Goal: Task Accomplishment & Management: Complete application form

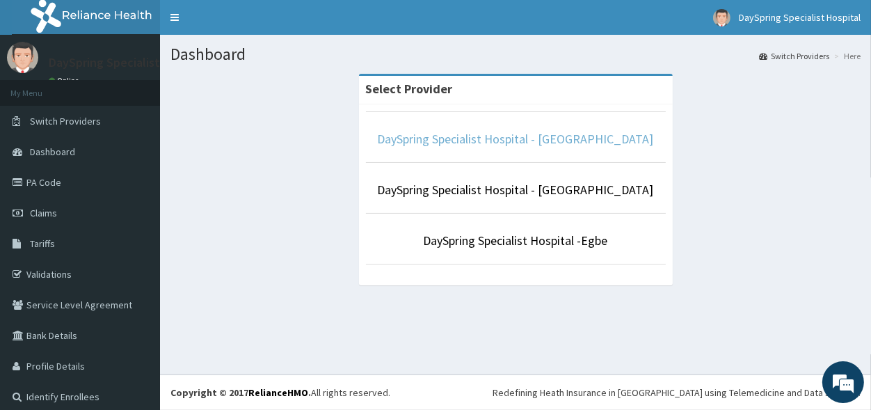
click at [533, 138] on link "DaySpring Specialist Hospital - Ikotun" at bounding box center [516, 139] width 276 height 16
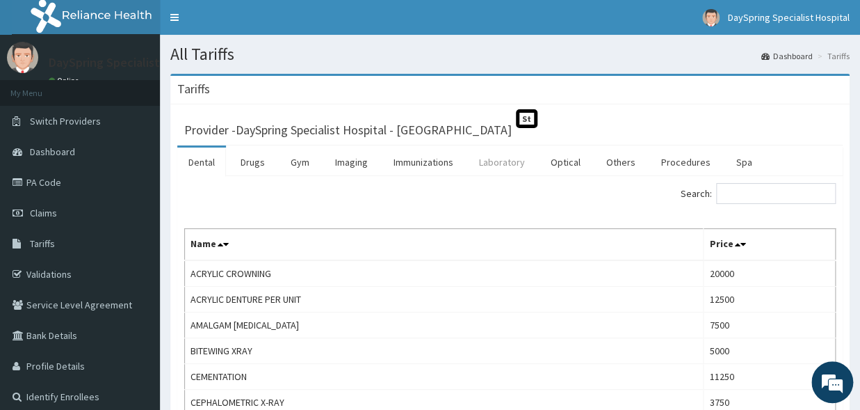
click at [495, 171] on link "Laboratory" at bounding box center [502, 161] width 68 height 29
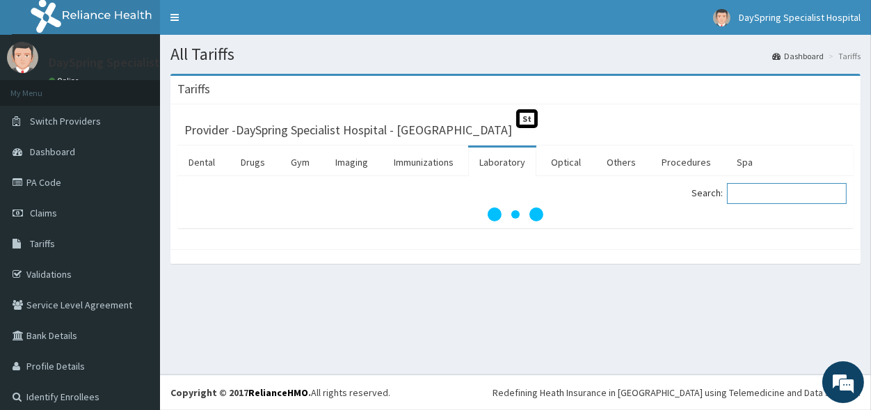
click at [743, 197] on input "Search:" at bounding box center [787, 193] width 120 height 21
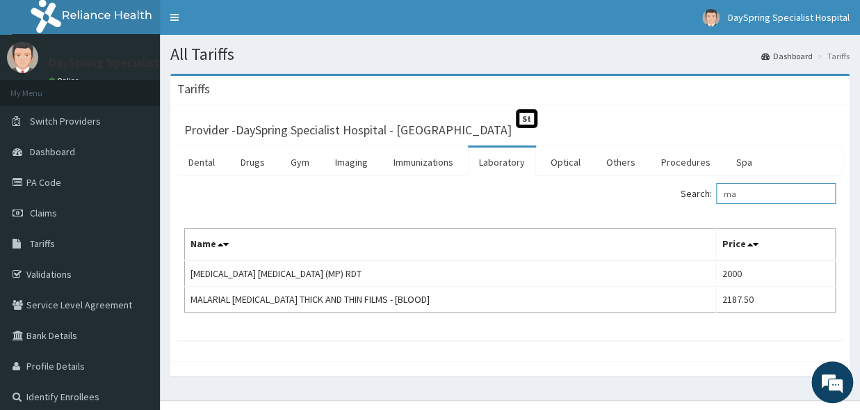
type input "m"
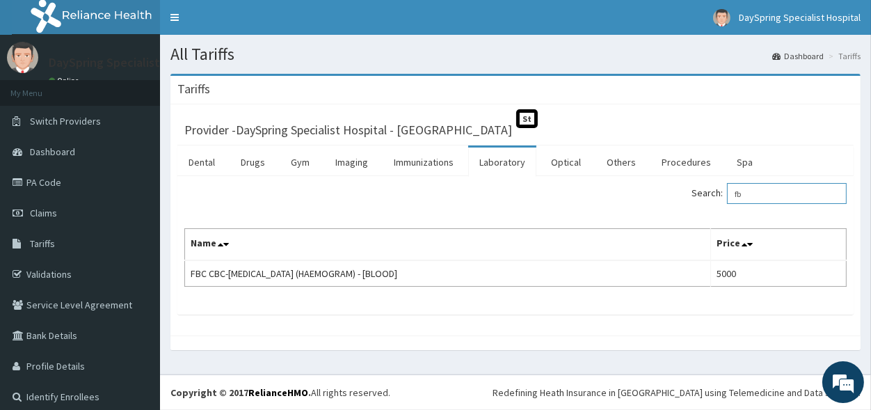
type input "f"
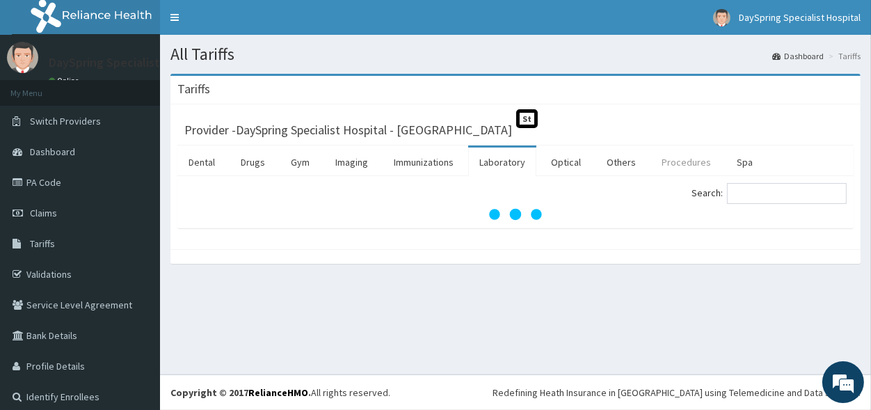
click at [682, 177] on link "Procedures" at bounding box center [686, 161] width 72 height 29
click at [677, 163] on link "Procedures" at bounding box center [686, 161] width 72 height 29
click at [758, 200] on input "Search:" at bounding box center [787, 193] width 120 height 21
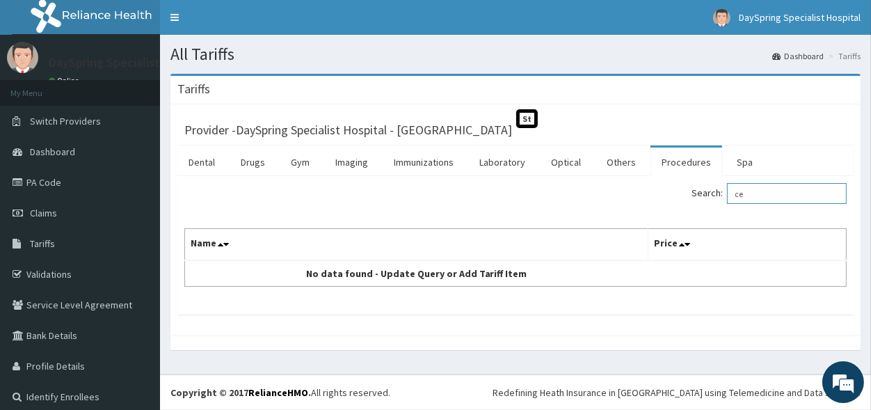
type input "c"
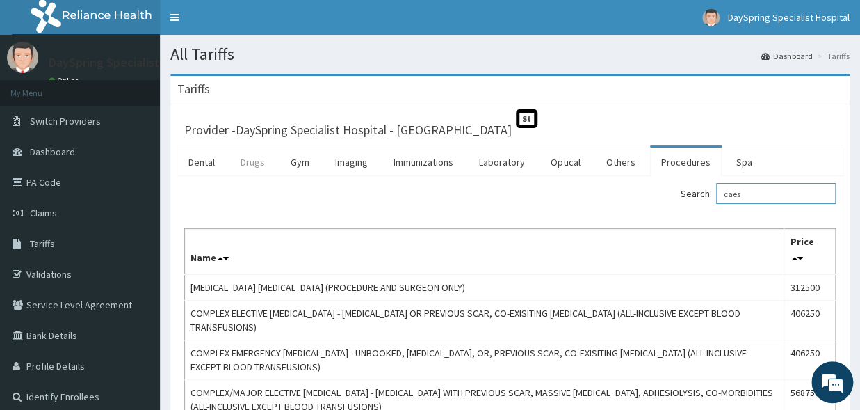
type input "caes"
click at [256, 170] on link "Drugs" at bounding box center [253, 161] width 47 height 29
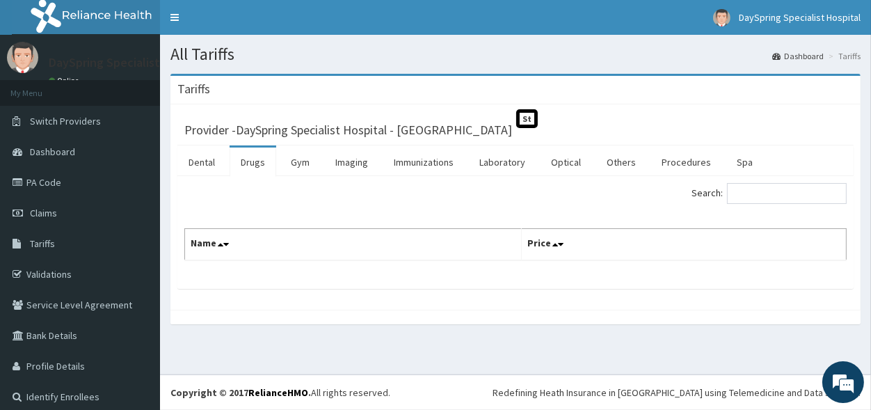
click at [476, 251] on th "Name" at bounding box center [353, 245] width 337 height 32
click at [748, 190] on input "Search:" at bounding box center [787, 193] width 120 height 21
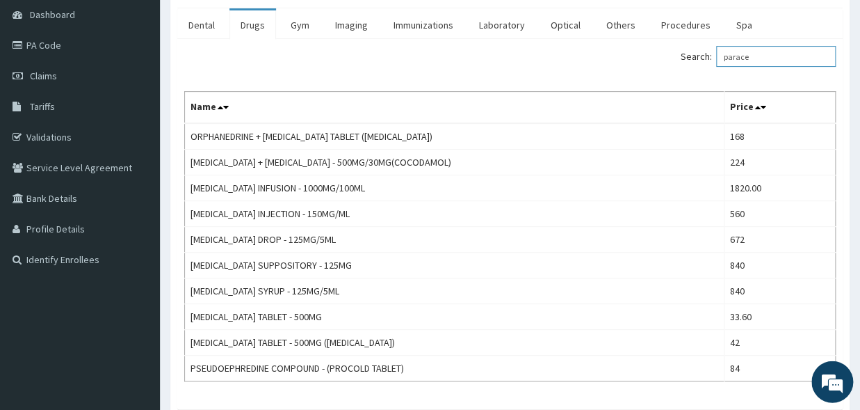
scroll to position [153, 0]
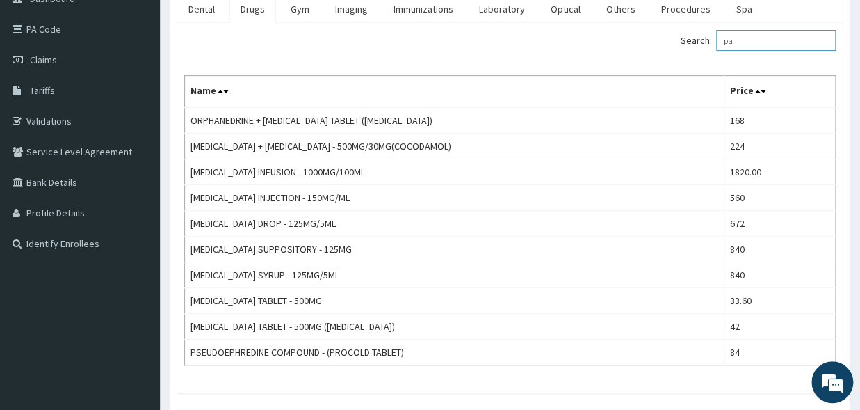
type input "p"
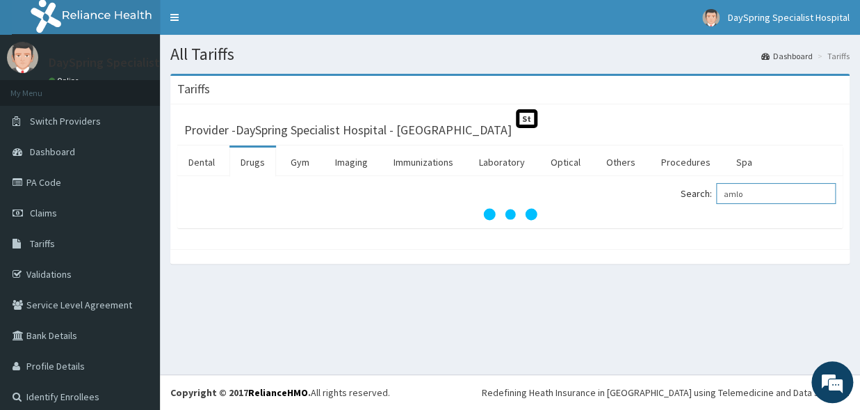
scroll to position [0, 0]
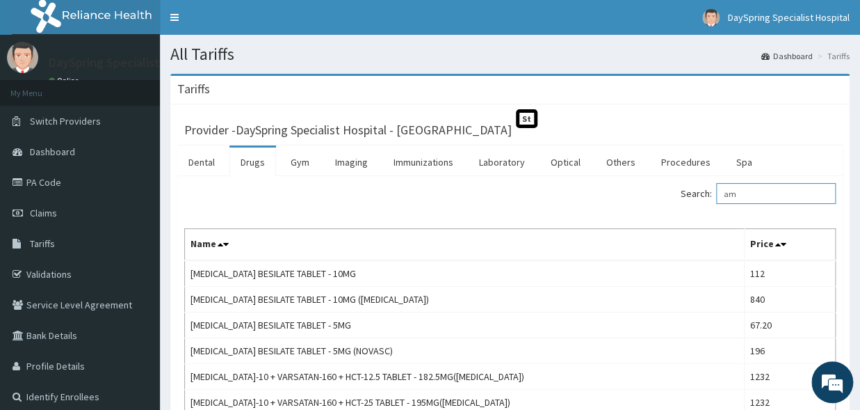
type input "a"
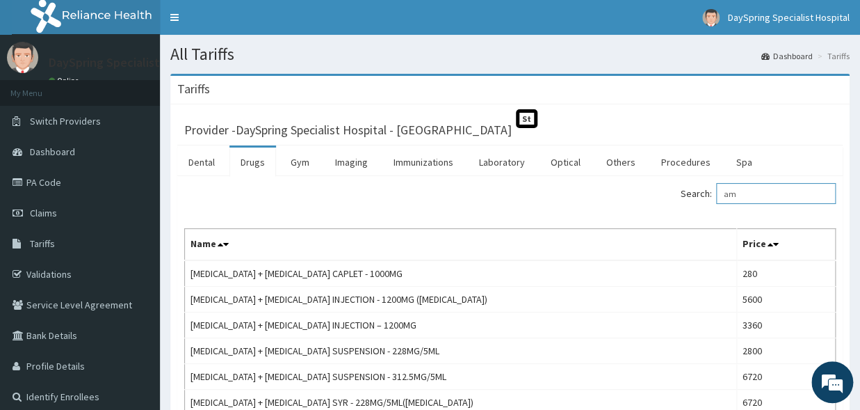
type input "a"
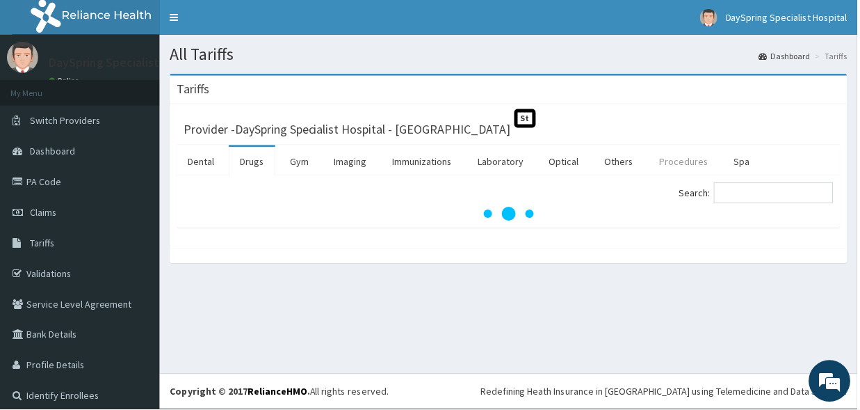
click at [677, 152] on link "Procedures" at bounding box center [686, 161] width 72 height 29
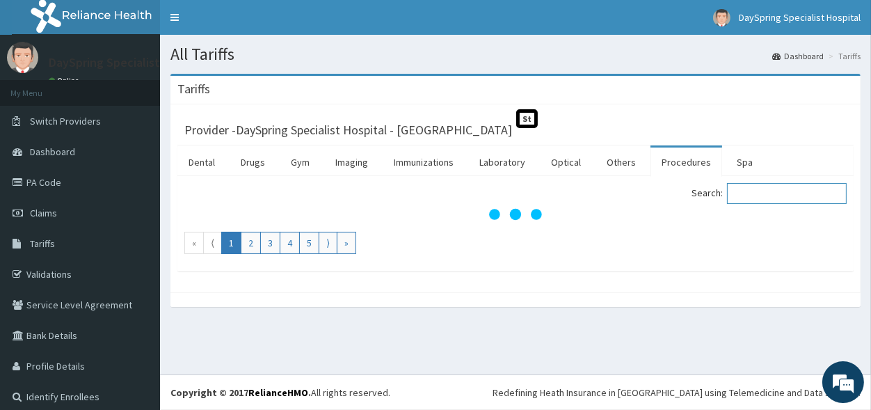
click at [754, 203] on input "Search:" at bounding box center [787, 193] width 120 height 21
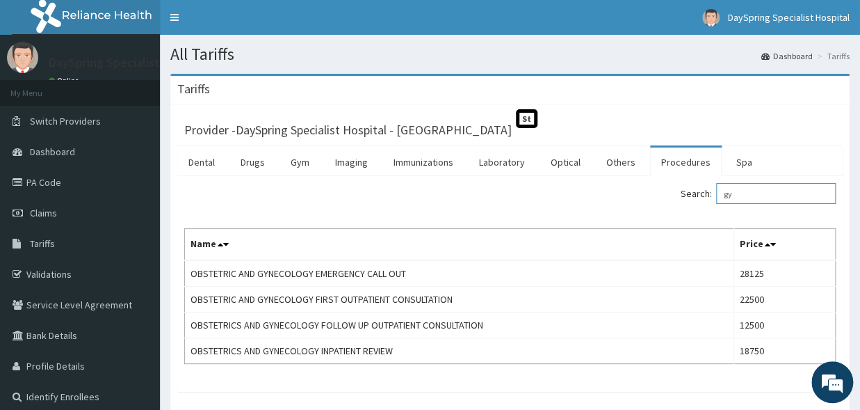
type input "g"
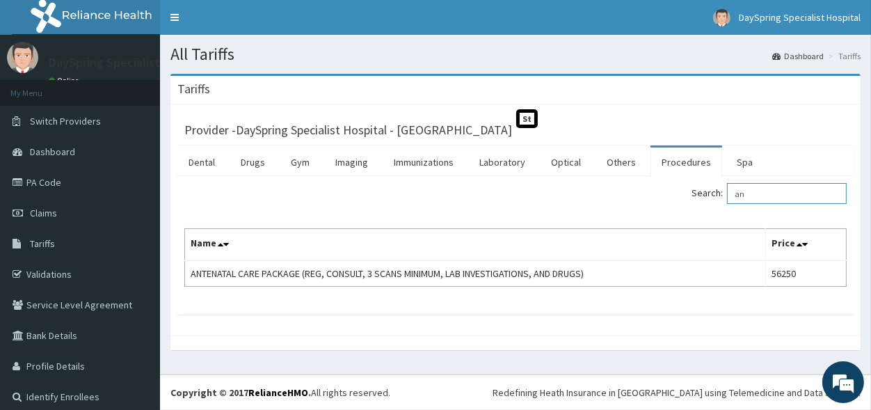
type input "a"
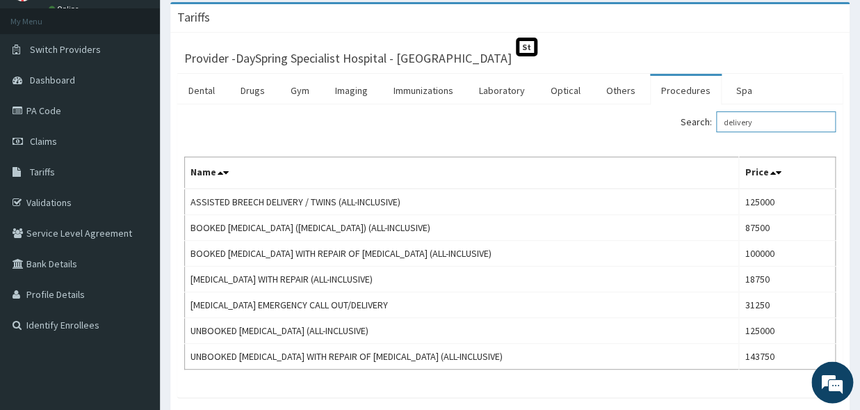
scroll to position [77, 0]
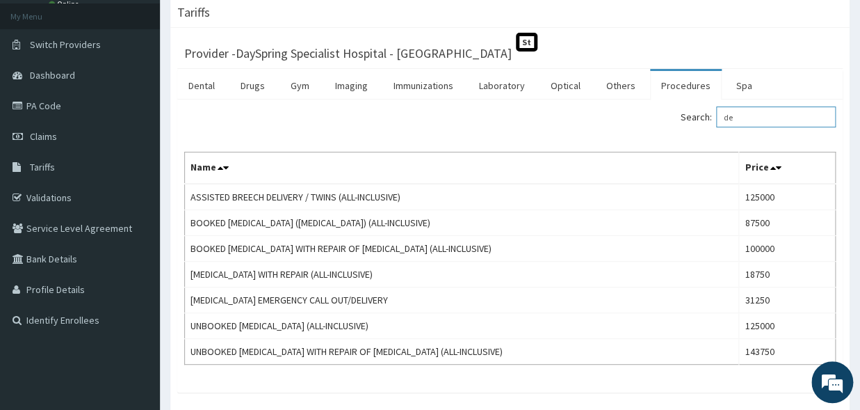
type input "d"
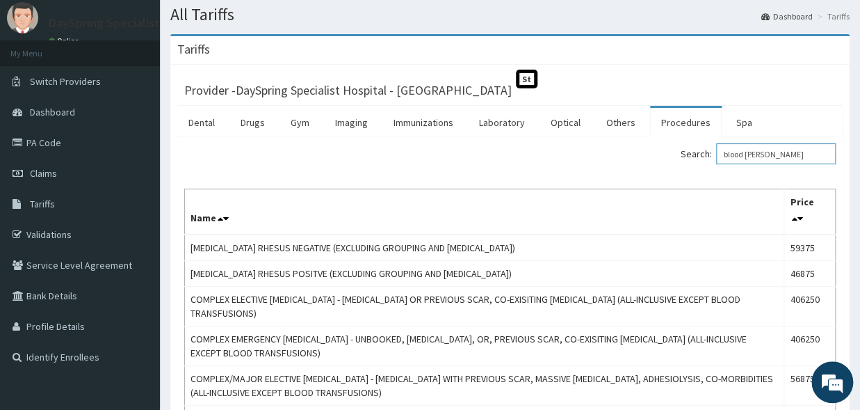
scroll to position [0, 0]
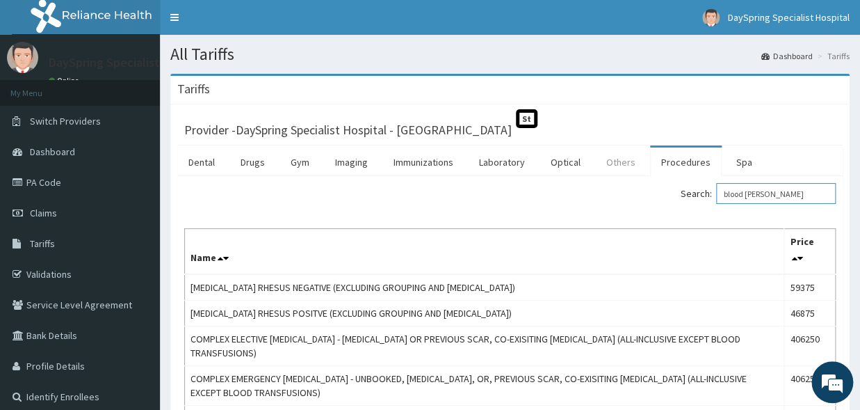
type input "blood tran"
click at [607, 168] on link "Others" at bounding box center [620, 161] width 51 height 29
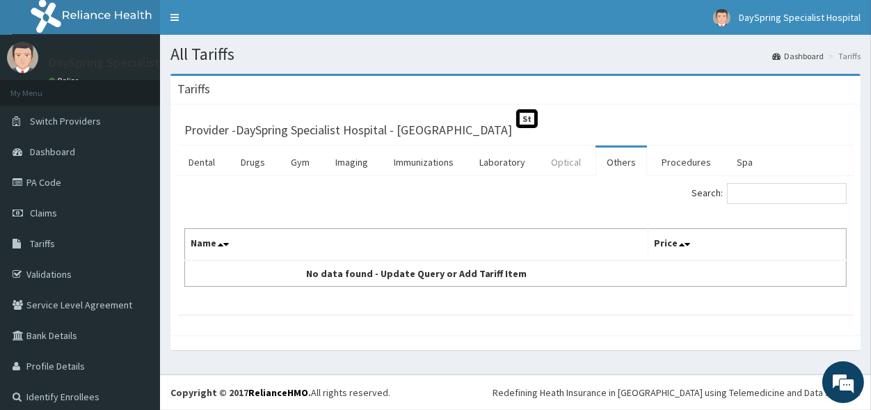
click at [568, 163] on link "Optical" at bounding box center [566, 161] width 52 height 29
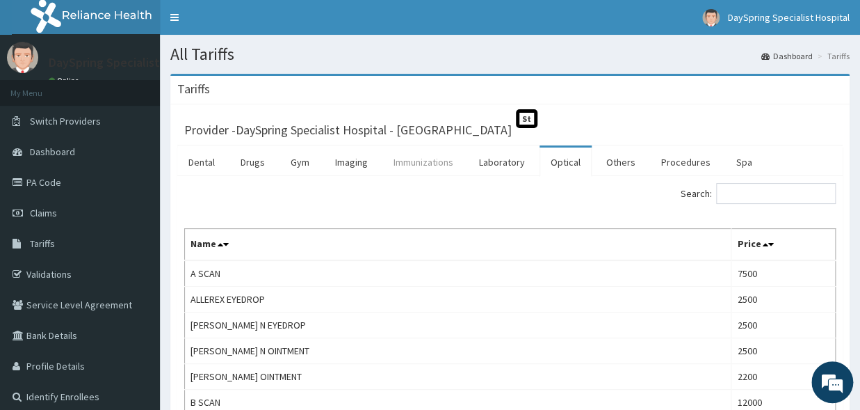
click at [440, 168] on link "Immunizations" at bounding box center [424, 161] width 82 height 29
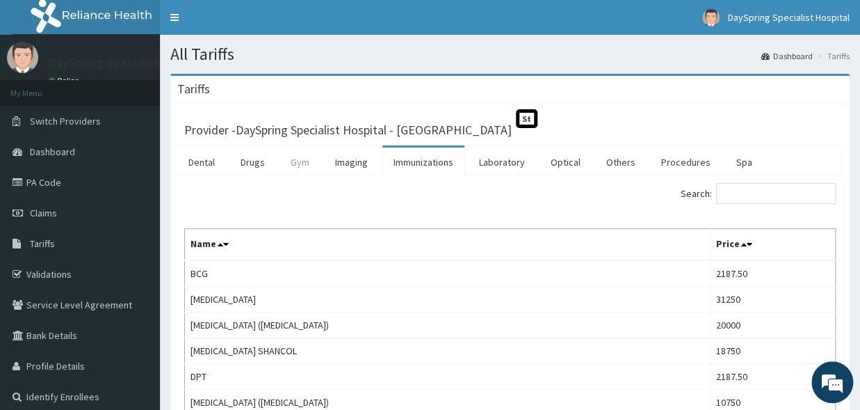
click at [303, 167] on link "Gym" at bounding box center [300, 161] width 41 height 29
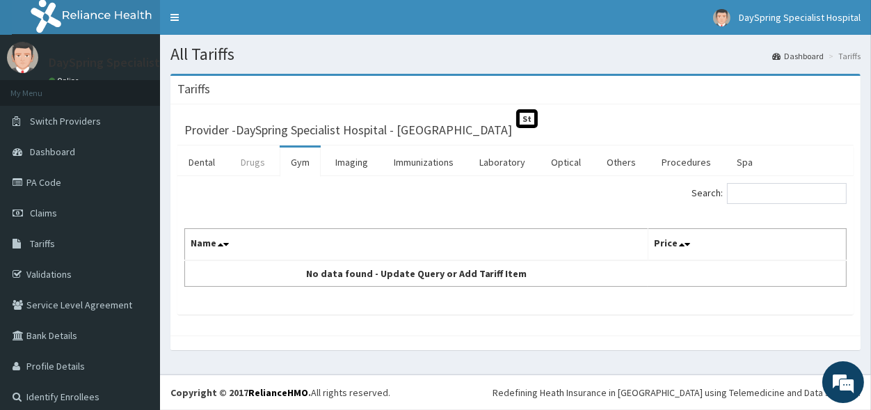
click at [241, 159] on link "Drugs" at bounding box center [253, 161] width 47 height 29
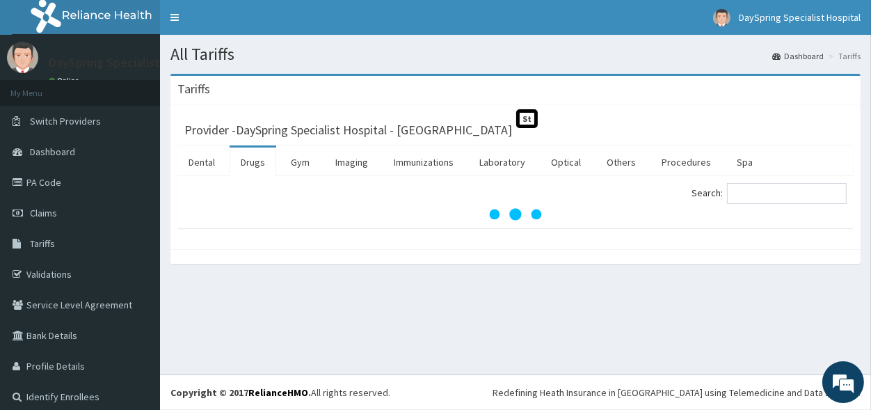
click at [241, 159] on link "Drugs" at bounding box center [253, 161] width 47 height 29
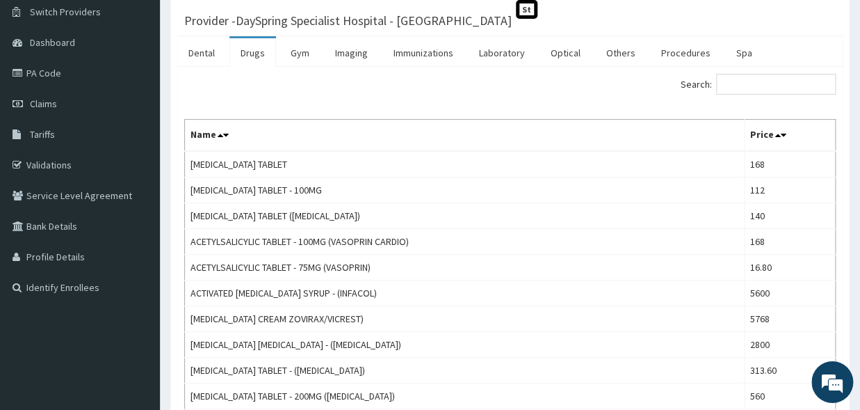
scroll to position [115, 0]
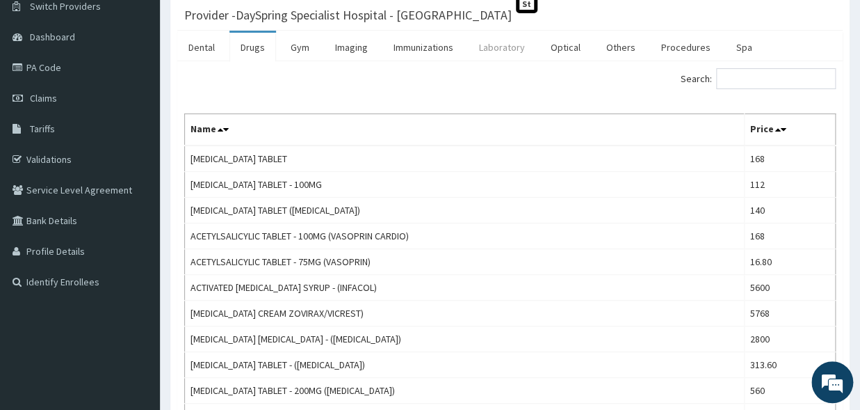
click at [494, 45] on link "Laboratory" at bounding box center [502, 47] width 68 height 29
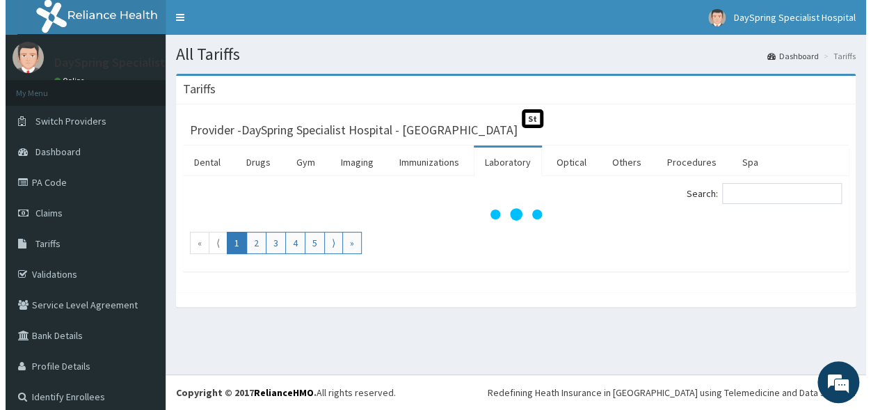
scroll to position [0, 0]
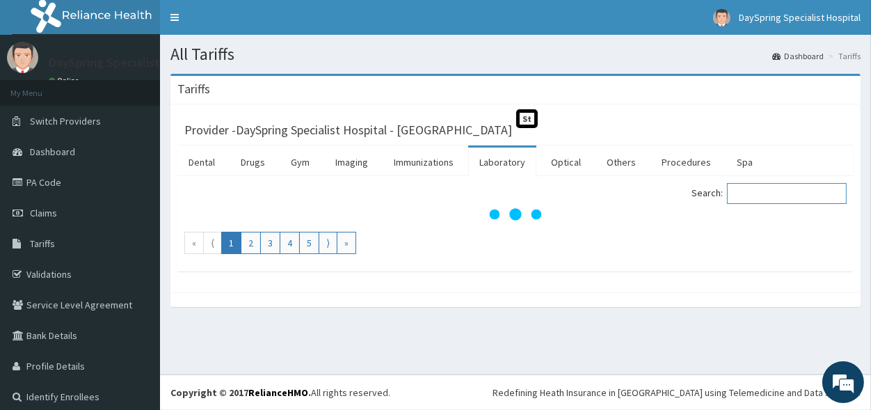
click at [801, 189] on input "Search:" at bounding box center [787, 193] width 120 height 21
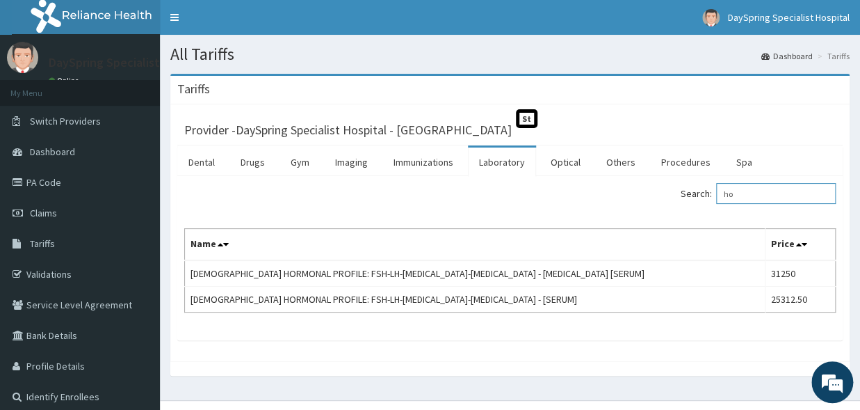
type input "h"
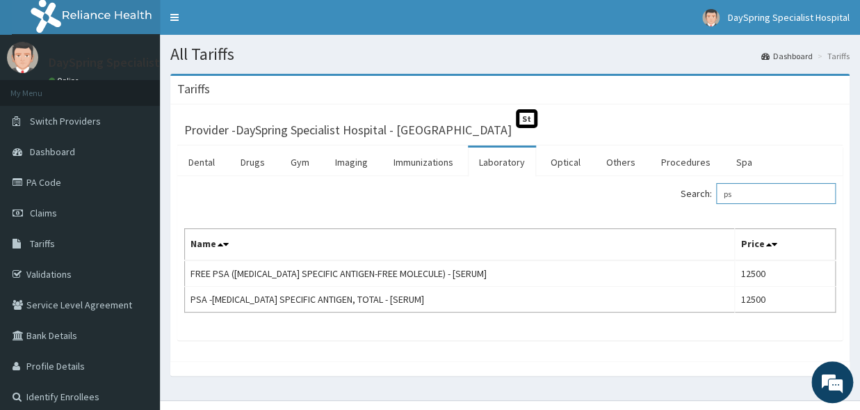
type input "p"
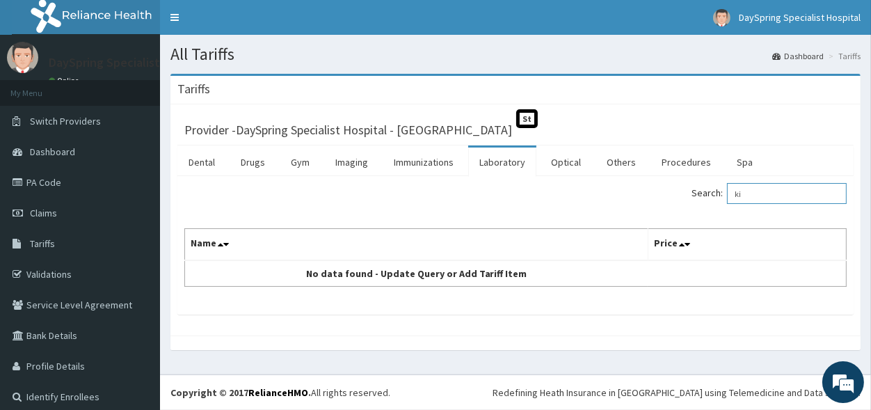
type input "k"
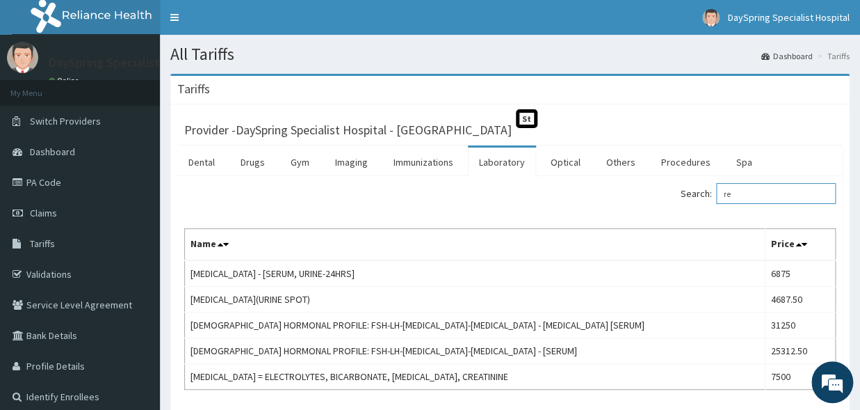
type input "r"
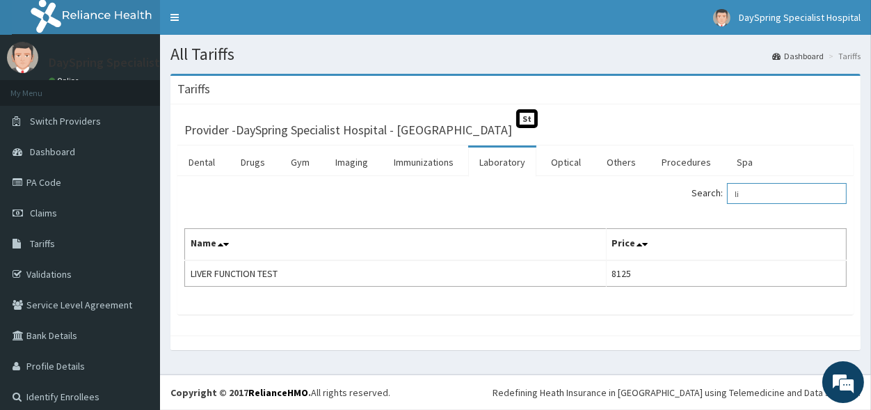
type input "l"
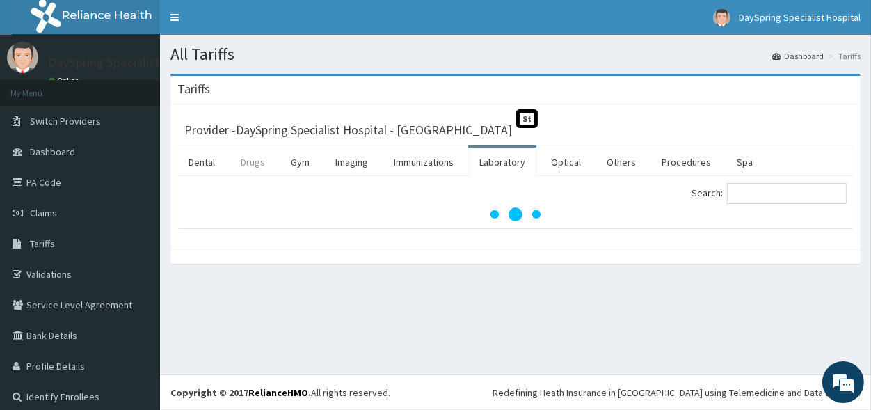
click at [264, 161] on link "Drugs" at bounding box center [253, 161] width 47 height 29
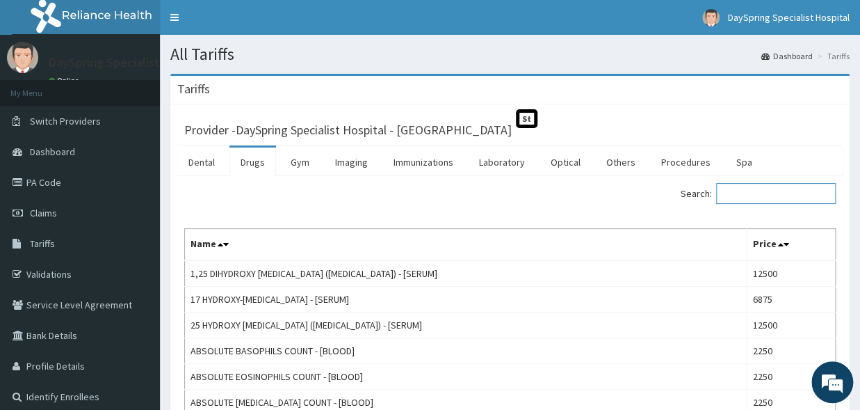
click at [739, 197] on input "Search:" at bounding box center [776, 193] width 120 height 21
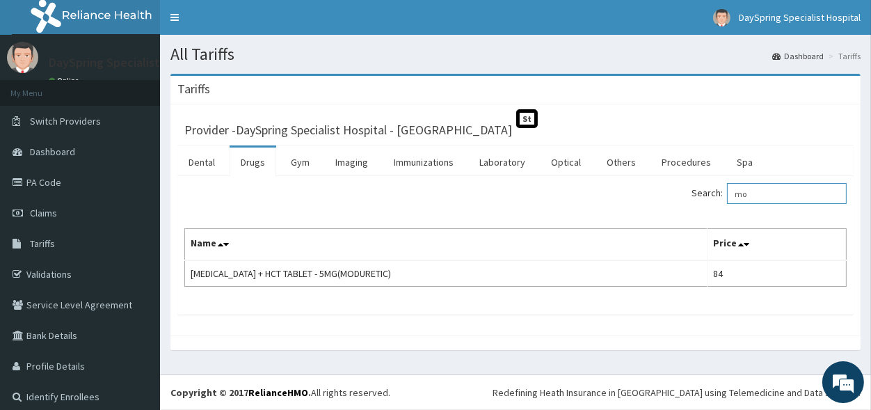
type input "m"
type input "aldomet"
click at [46, 215] on span "Claims" at bounding box center [43, 213] width 27 height 13
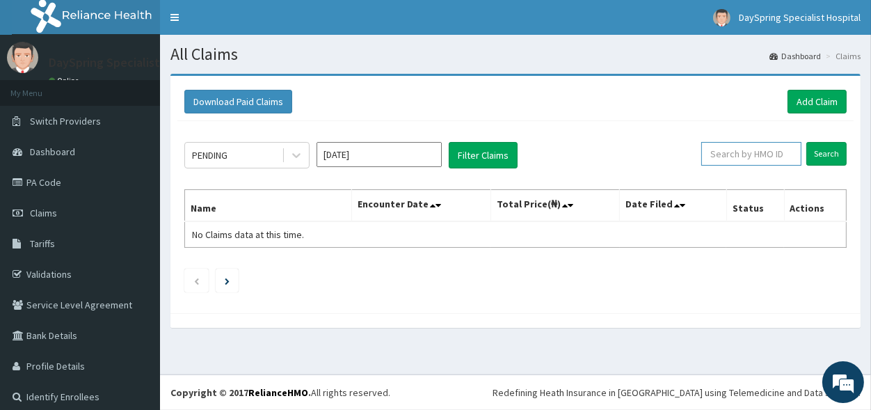
click at [746, 161] on input "text" at bounding box center [751, 154] width 100 height 24
type input "a"
type input "OPB/10073/A"
click at [815, 142] on div "PENDING [DATE] Filter Claims OPB/10073/A Search Name Encounter Date Total Price…" at bounding box center [515, 213] width 676 height 185
click at [814, 160] on input "Search" at bounding box center [826, 154] width 40 height 24
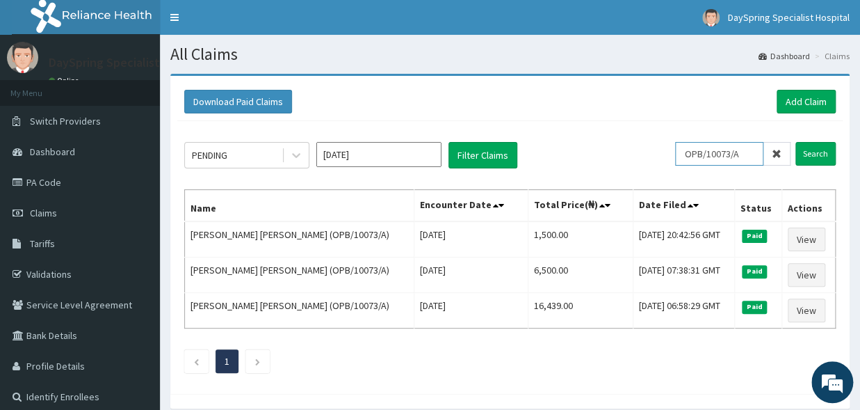
click at [746, 157] on input "OPB/10073/A" at bounding box center [719, 154] width 88 height 24
click at [748, 145] on input "OPB/10073/A" at bounding box center [719, 154] width 88 height 24
drag, startPoint x: 749, startPoint y: 165, endPoint x: 730, endPoint y: 161, distance: 19.8
click at [690, 157] on input "OPB/10073/A" at bounding box center [719, 154] width 88 height 24
drag, startPoint x: 690, startPoint y: 157, endPoint x: 746, endPoint y: 156, distance: 55.6
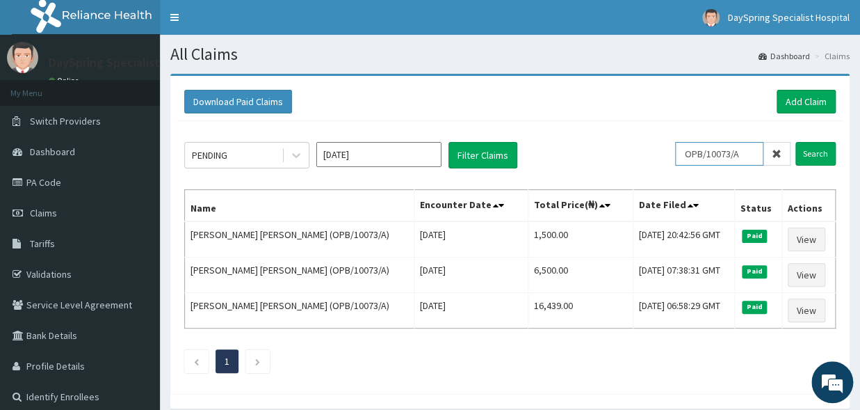
click at [746, 156] on input "OPB/10073/A" at bounding box center [719, 154] width 88 height 24
click at [824, 108] on link "Add Claim" at bounding box center [806, 102] width 59 height 24
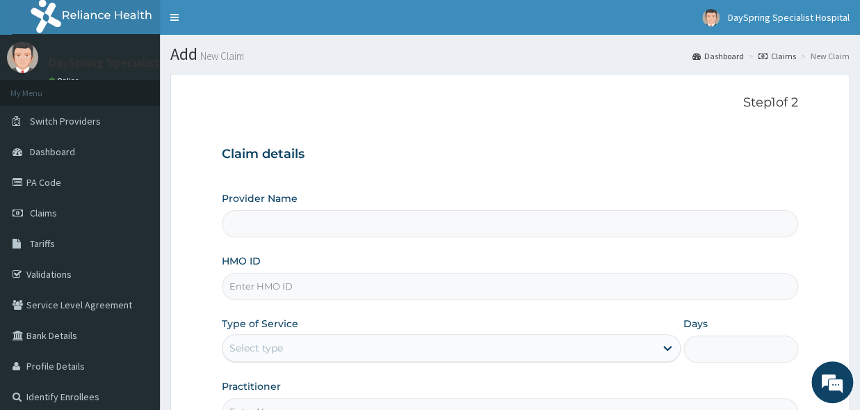
type input "DaySpring Specialist Hospital - [GEOGRAPHIC_DATA]"
type input "OPB/10073/A"
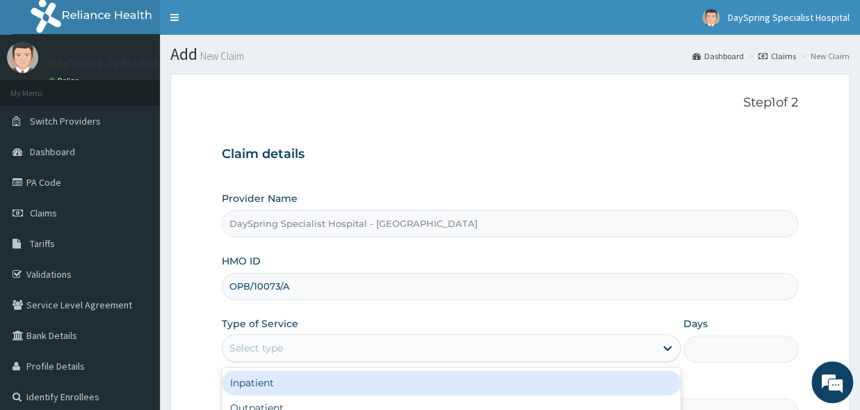
click at [476, 340] on div "Select type" at bounding box center [439, 348] width 433 height 22
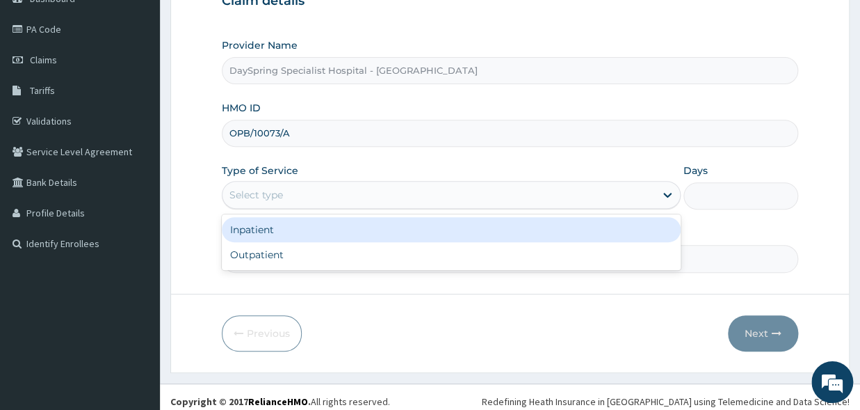
scroll to position [161, 0]
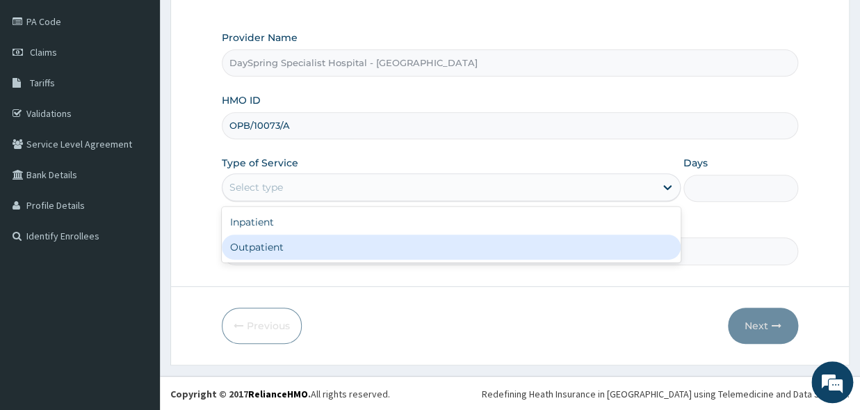
click at [639, 257] on div "Outpatient" at bounding box center [451, 246] width 459 height 25
type input "1"
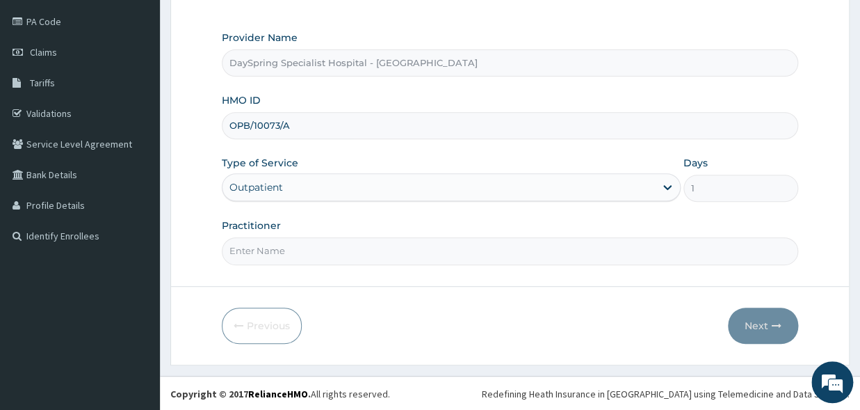
click at [640, 259] on input "Practitioner" at bounding box center [510, 250] width 577 height 27
type input "[PERSON_NAME]"
click at [768, 332] on button "Next" at bounding box center [763, 325] width 70 height 36
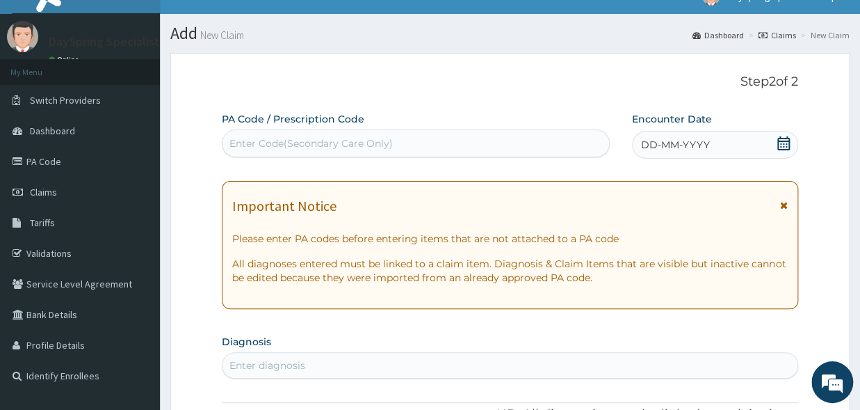
scroll to position [0, 0]
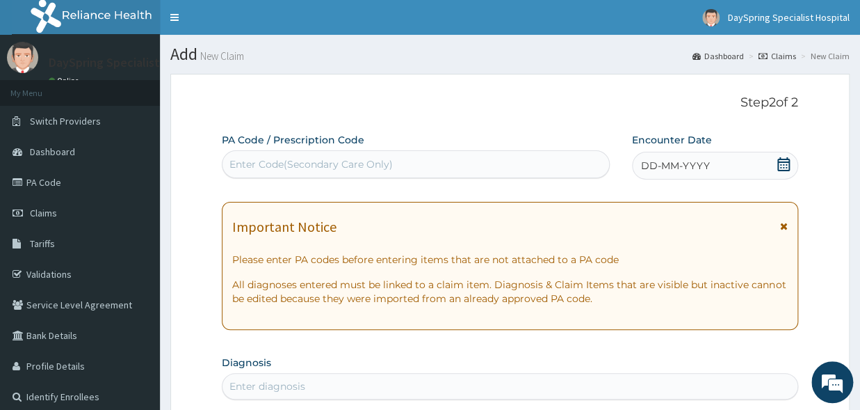
click at [784, 166] on icon at bounding box center [784, 164] width 14 height 14
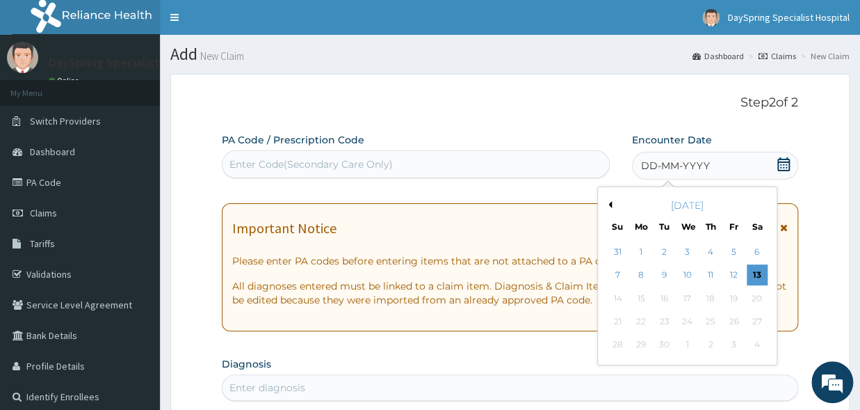
click at [609, 206] on button "Previous Month" at bounding box center [608, 204] width 7 height 7
click at [708, 330] on div "21" at bounding box center [710, 321] width 21 height 21
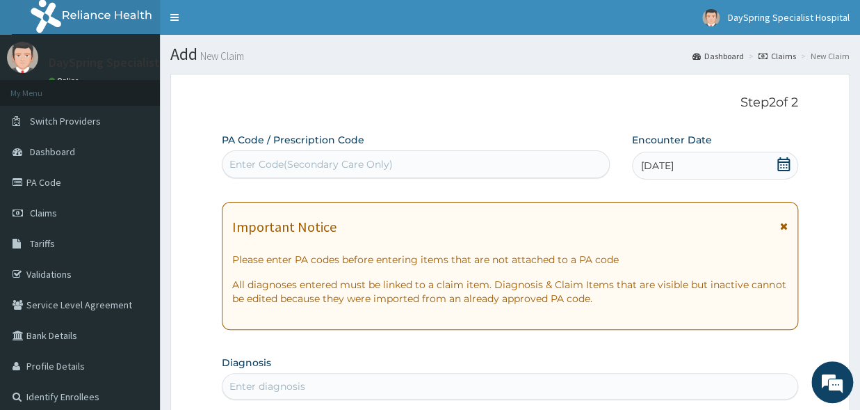
click at [485, 380] on div "Enter diagnosis" at bounding box center [510, 386] width 575 height 22
type input "[MEDICAL_DATA]"
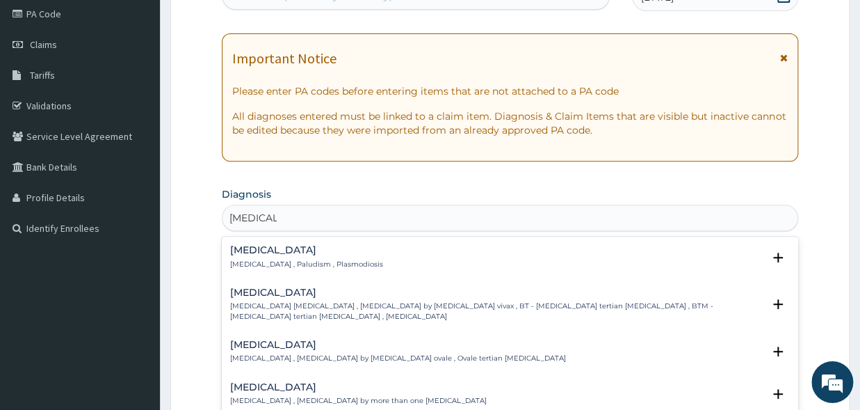
scroll to position [191, 0]
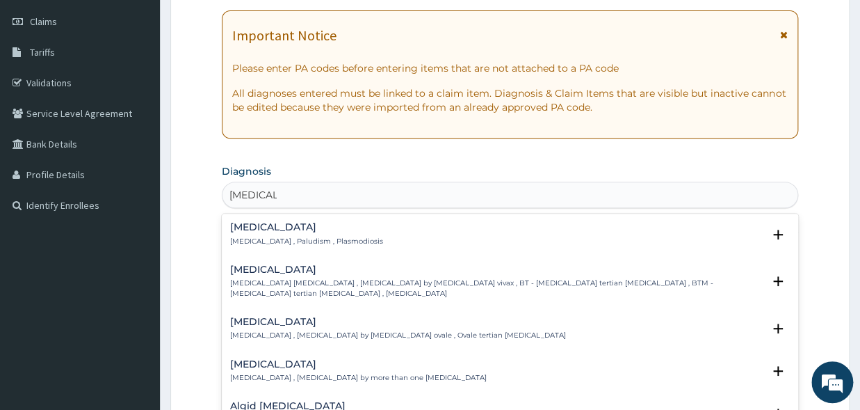
click at [252, 239] on p "[MEDICAL_DATA] , Paludism , Plasmodiosis" at bounding box center [306, 241] width 153 height 10
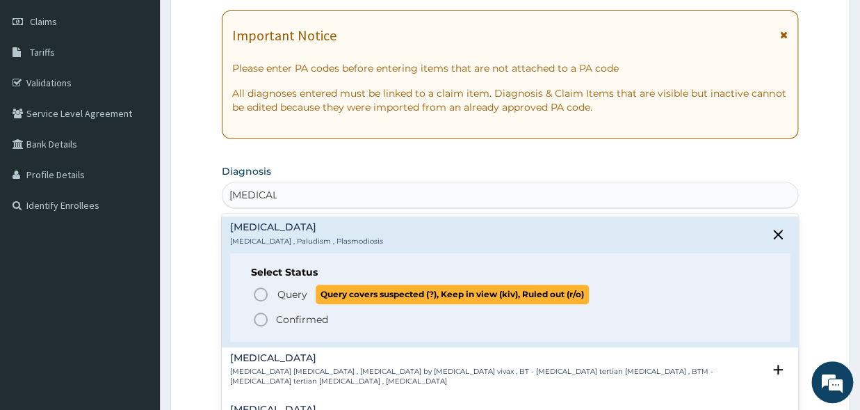
click at [262, 294] on icon "status option query" at bounding box center [260, 294] width 17 height 17
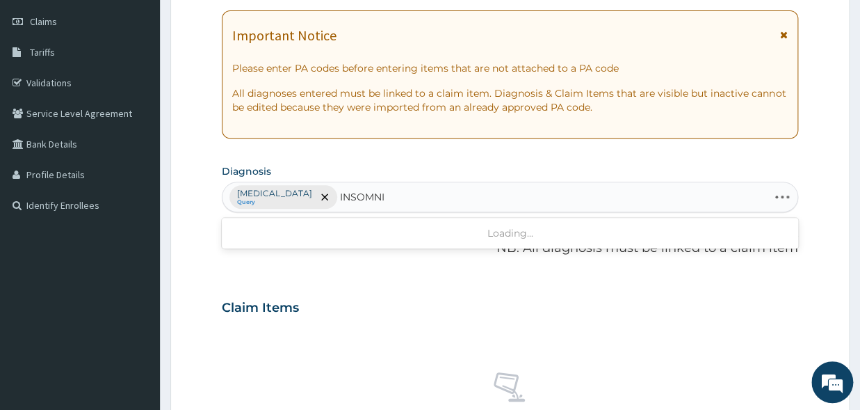
type input "[MEDICAL_DATA]"
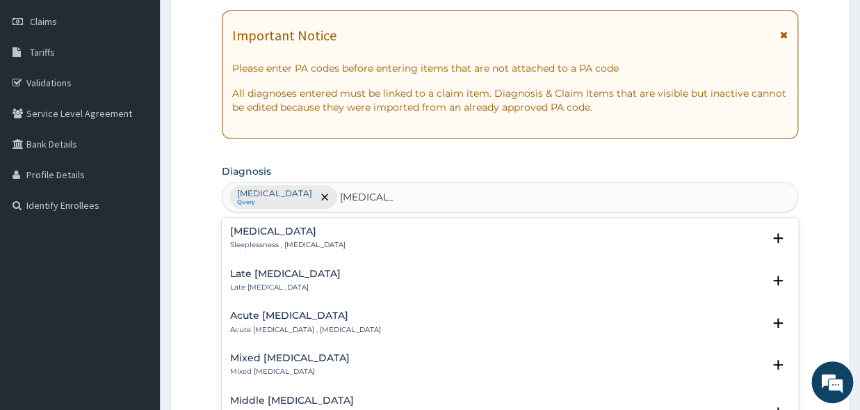
click at [255, 236] on h4 "[MEDICAL_DATA]" at bounding box center [287, 231] width 115 height 10
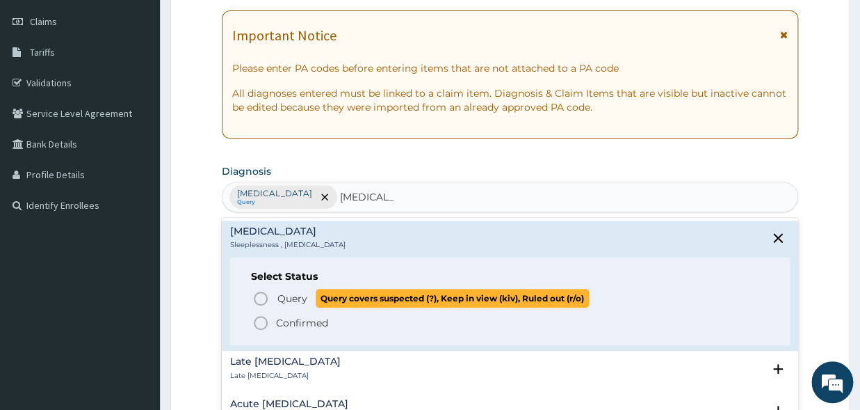
click at [264, 291] on icon "status option query" at bounding box center [260, 298] width 17 height 17
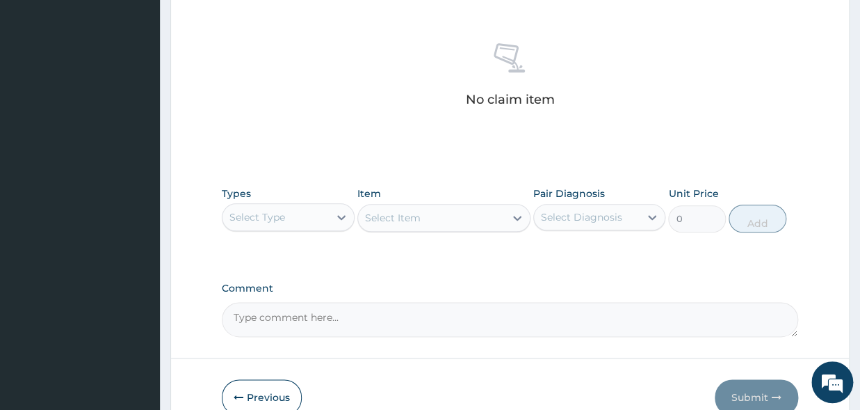
scroll to position [575, 0]
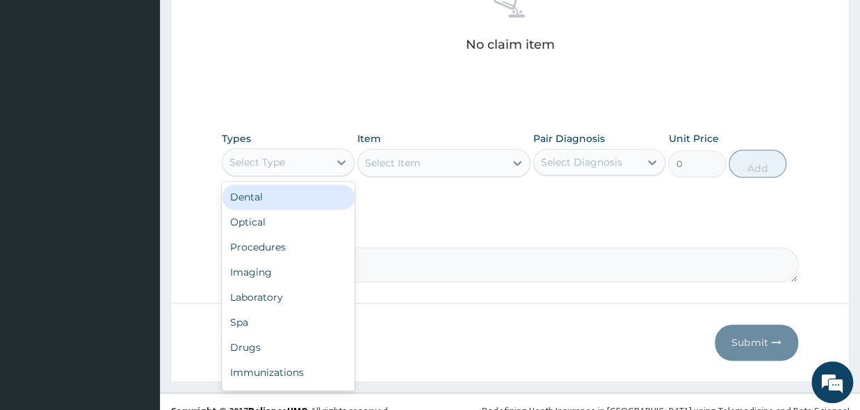
click at [289, 161] on div "Select Type" at bounding box center [276, 162] width 106 height 22
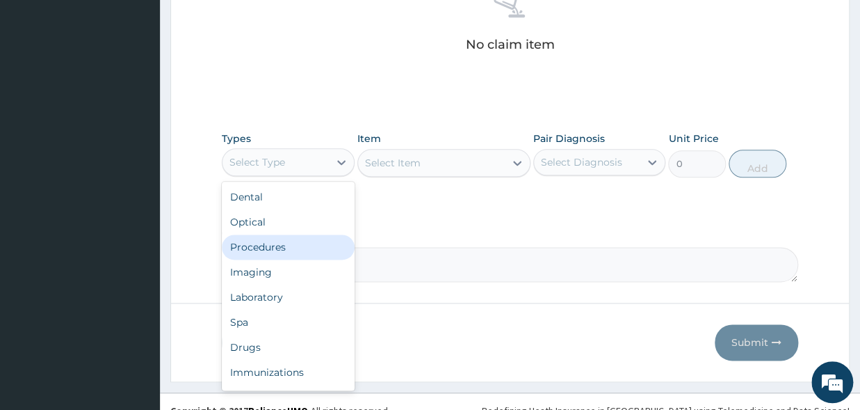
click at [271, 249] on div "Procedures" at bounding box center [288, 246] width 133 height 25
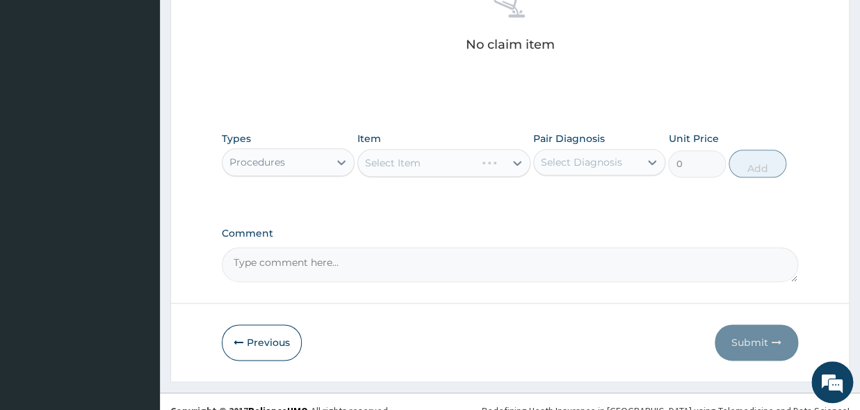
click at [410, 163] on div "Select Item" at bounding box center [443, 163] width 173 height 28
click at [410, 163] on div "Select Item" at bounding box center [393, 163] width 56 height 14
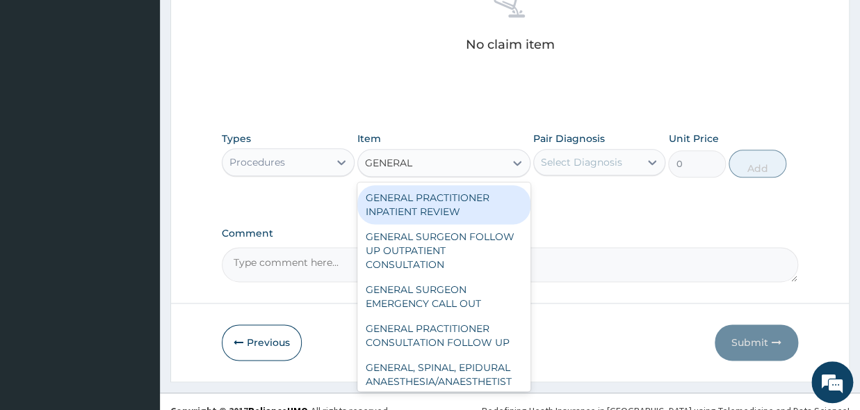
type input "GENERAL P"
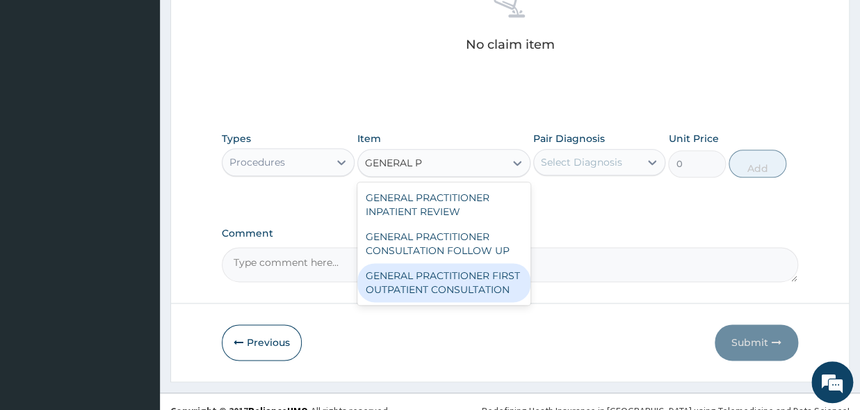
click at [425, 274] on div "GENERAL PRACTITIONER FIRST OUTPATIENT CONSULTATION" at bounding box center [443, 282] width 173 height 39
type input "3750"
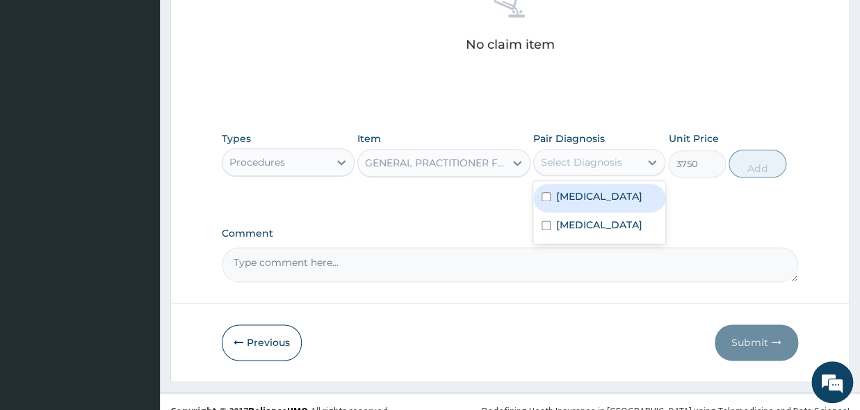
click at [593, 159] on div "Select Diagnosis" at bounding box center [581, 162] width 81 height 14
click at [592, 189] on label "[MEDICAL_DATA]" at bounding box center [599, 196] width 86 height 14
checkbox input "true"
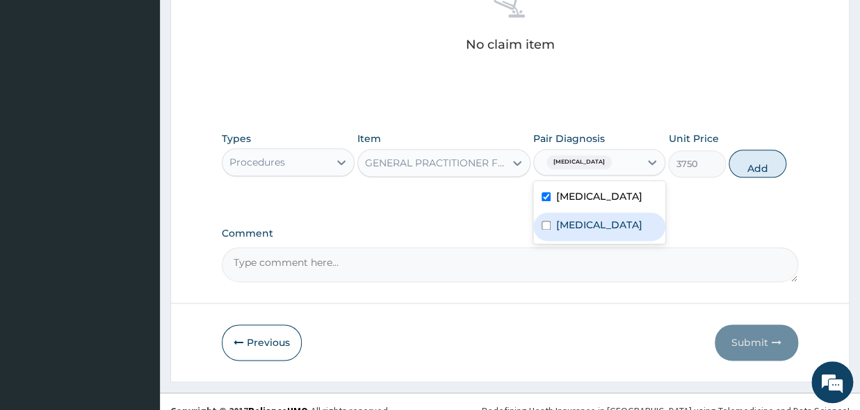
click at [593, 218] on label "[MEDICAL_DATA]" at bounding box center [599, 225] width 86 height 14
checkbox input "true"
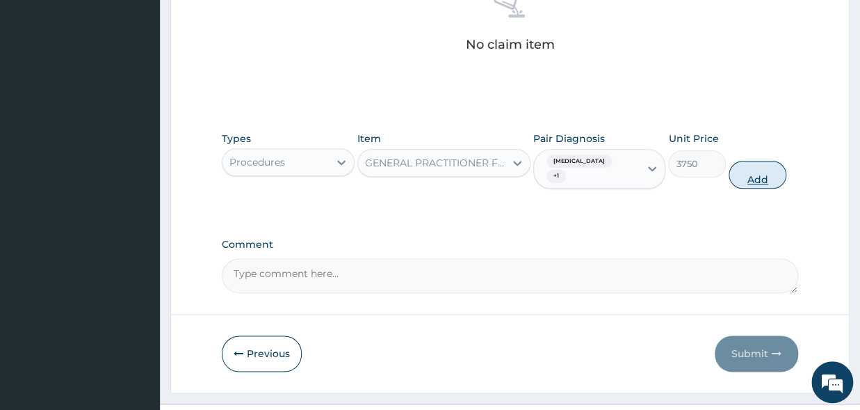
click at [770, 168] on button "Add" at bounding box center [758, 175] width 58 height 28
type input "0"
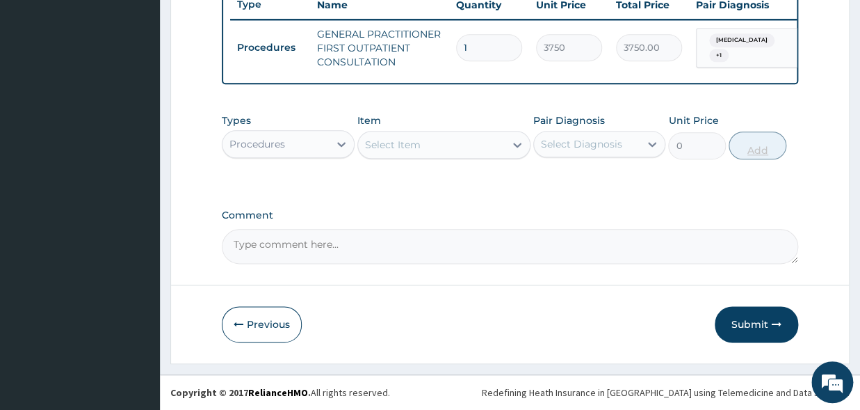
scroll to position [544, 0]
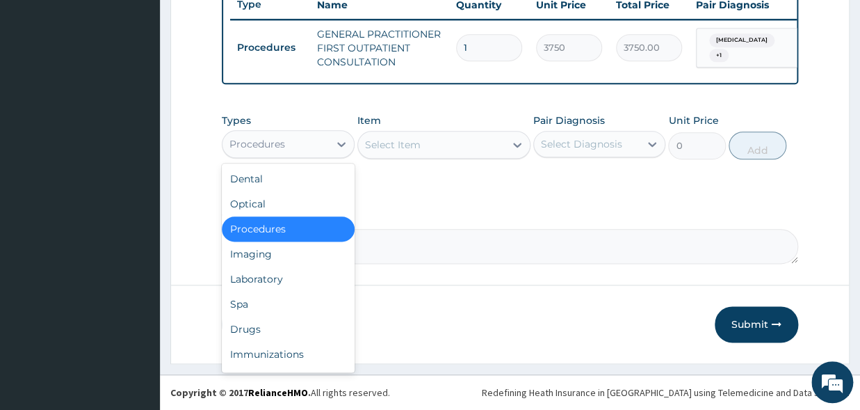
click at [284, 145] on div "Procedures" at bounding box center [258, 144] width 56 height 14
type input "D"
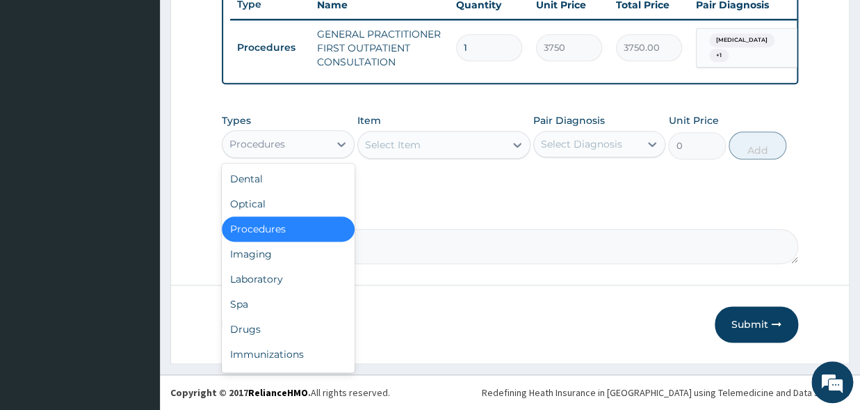
click at [287, 140] on div "Procedures" at bounding box center [276, 144] width 106 height 22
type input "DR"
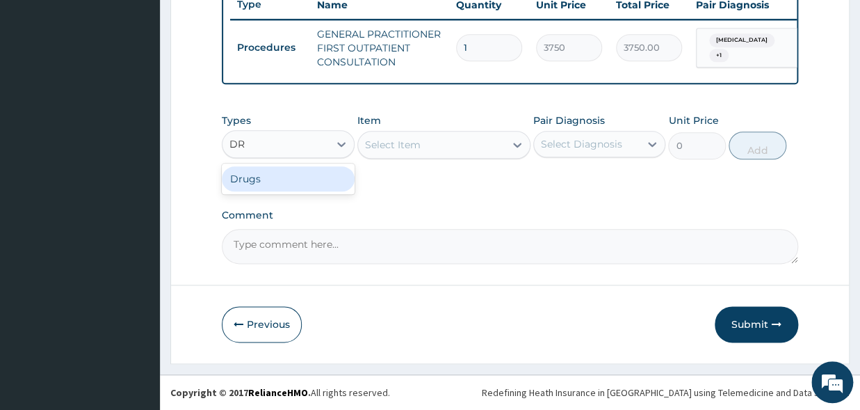
click at [303, 174] on div "Drugs" at bounding box center [288, 178] width 133 height 25
click at [414, 158] on div "Select Item" at bounding box center [443, 145] width 173 height 28
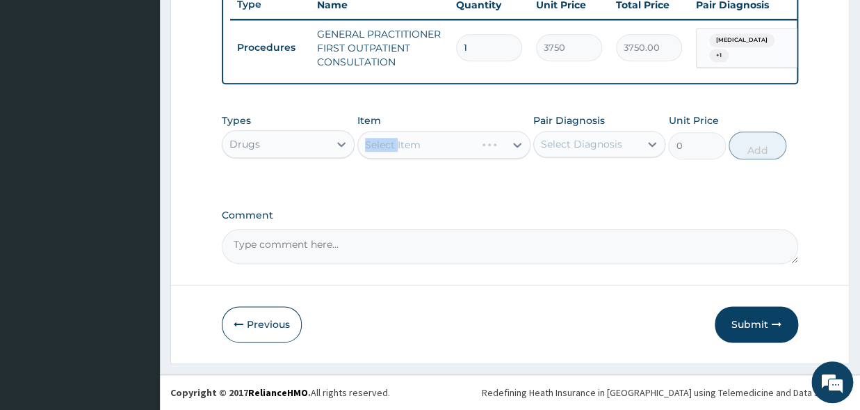
click at [414, 158] on div "Select Item" at bounding box center [443, 145] width 173 height 28
click at [429, 149] on div "Select Item" at bounding box center [443, 145] width 173 height 28
click at [489, 334] on div "Previous Submit" at bounding box center [510, 324] width 577 height 36
click at [407, 145] on div "Select Item" at bounding box center [393, 145] width 56 height 14
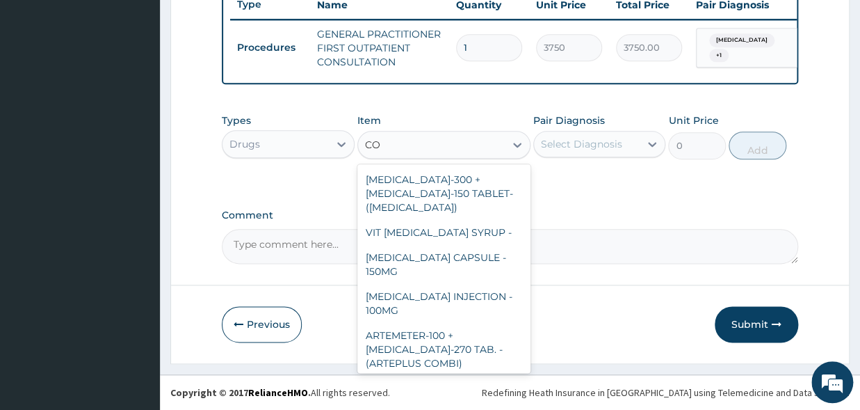
type input "C"
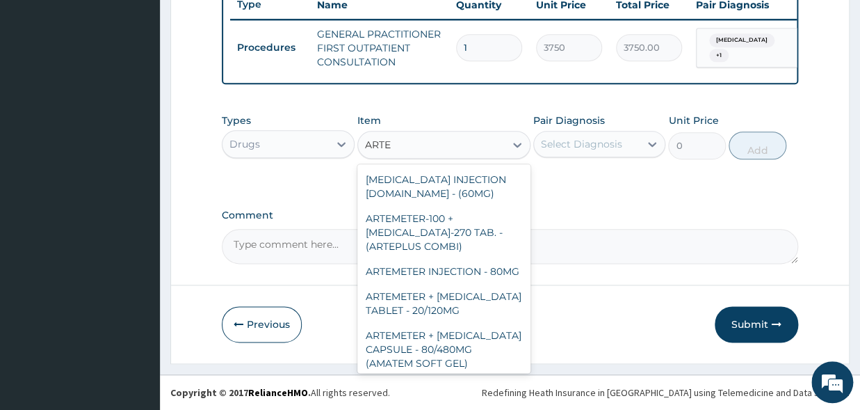
type input "ARTEM"
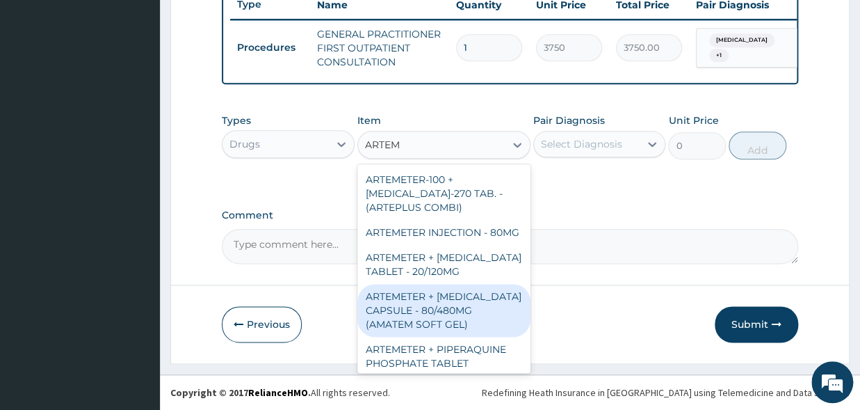
click at [496, 337] on div "ARTEMETER + [MEDICAL_DATA] CAPSULE - 80/480MG (AMATEM SOFT GEL)" at bounding box center [443, 310] width 173 height 53
type input "420"
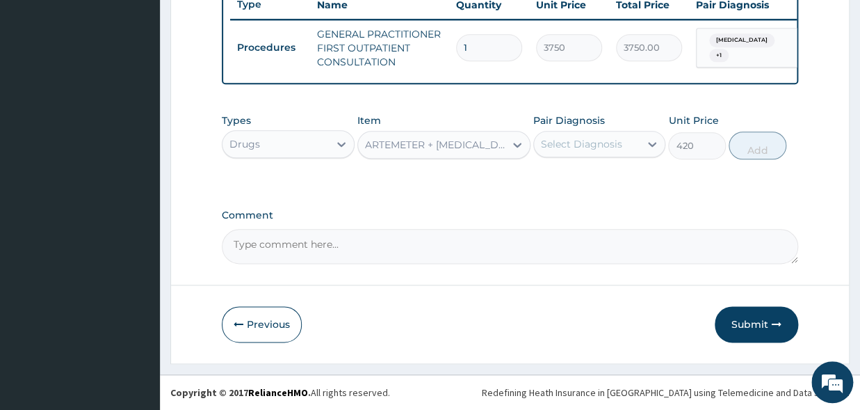
click at [580, 165] on div "Types Drugs Item option ARTEMETER + [MEDICAL_DATA] CAPSULE - 80/480MG (AMATEM S…" at bounding box center [510, 136] width 577 height 60
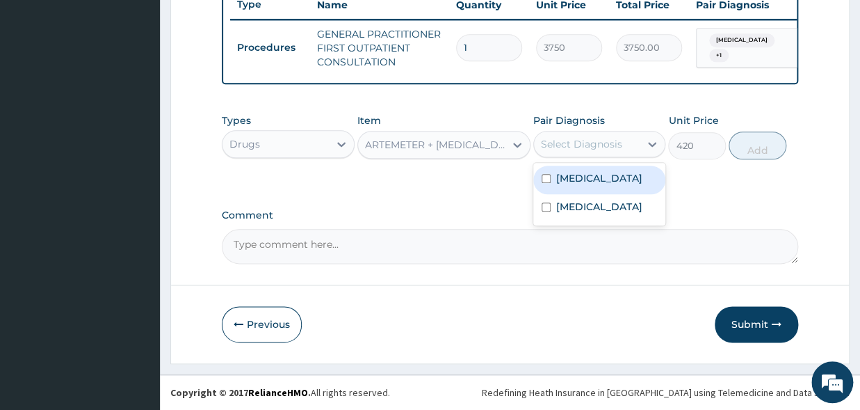
click at [576, 154] on div "Select Diagnosis" at bounding box center [587, 144] width 106 height 22
click at [573, 177] on label "[MEDICAL_DATA]" at bounding box center [599, 178] width 86 height 14
checkbox input "true"
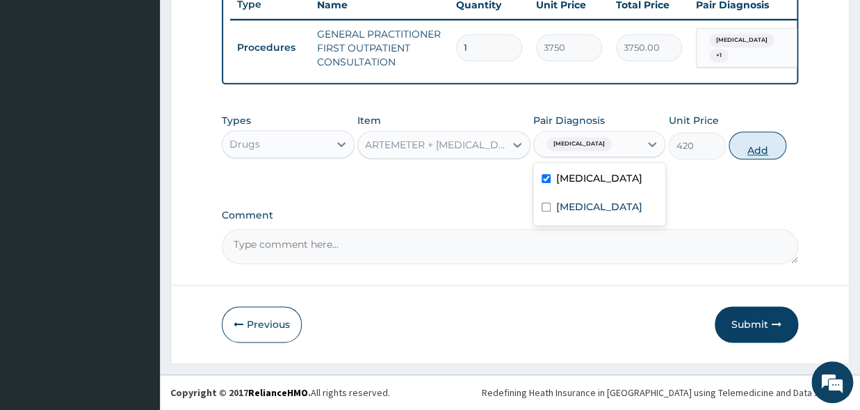
click at [747, 147] on button "Add" at bounding box center [758, 145] width 58 height 28
type input "0"
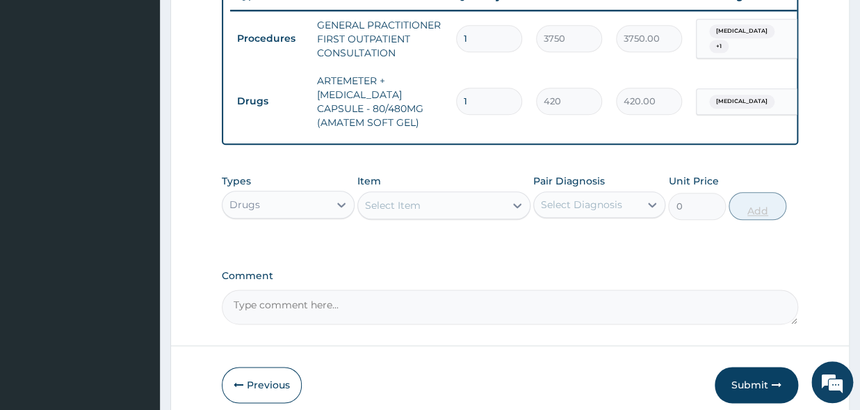
type input "0.00"
type input "6"
type input "2520.00"
type input "6"
click at [423, 216] on div "Select Item" at bounding box center [431, 205] width 147 height 22
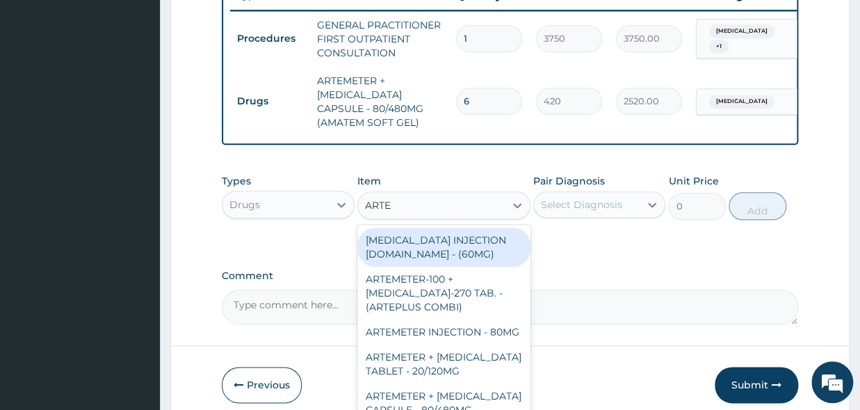
type input "ARTEM"
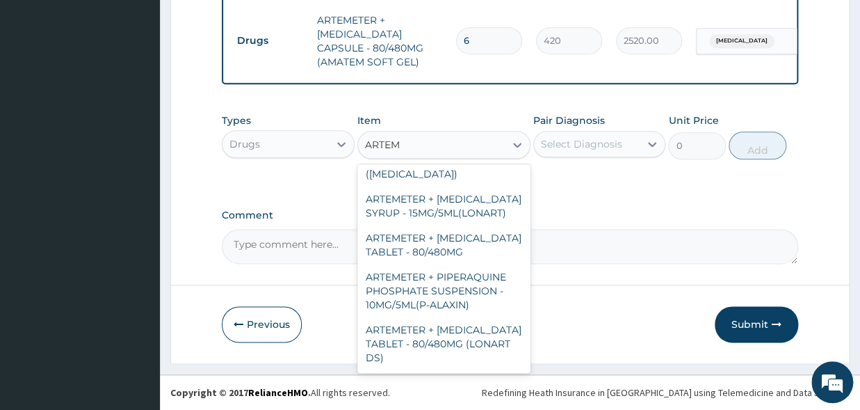
scroll to position [727, 0]
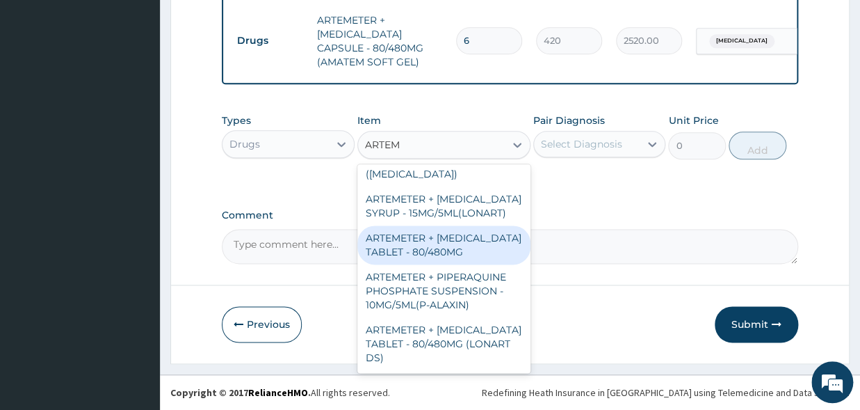
click at [446, 264] on div "ARTEMETER + [MEDICAL_DATA] TABLET - 80/480MG" at bounding box center [443, 244] width 173 height 39
type input "364"
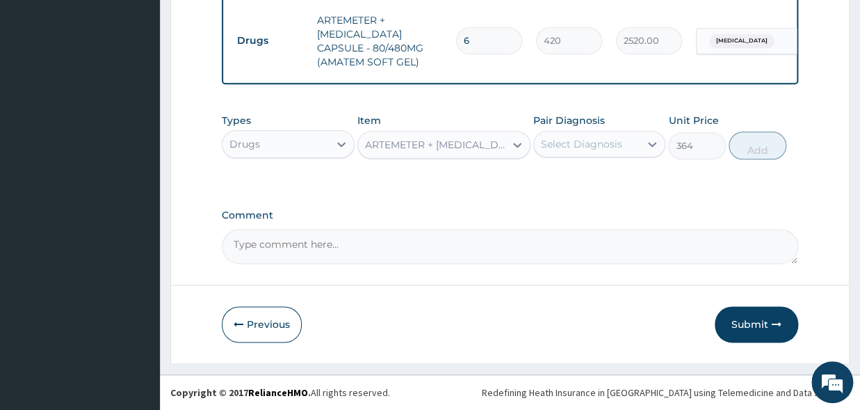
click at [421, 143] on div "ARTEMETER + [MEDICAL_DATA] TABLET - 80/480MG" at bounding box center [435, 145] width 141 height 14
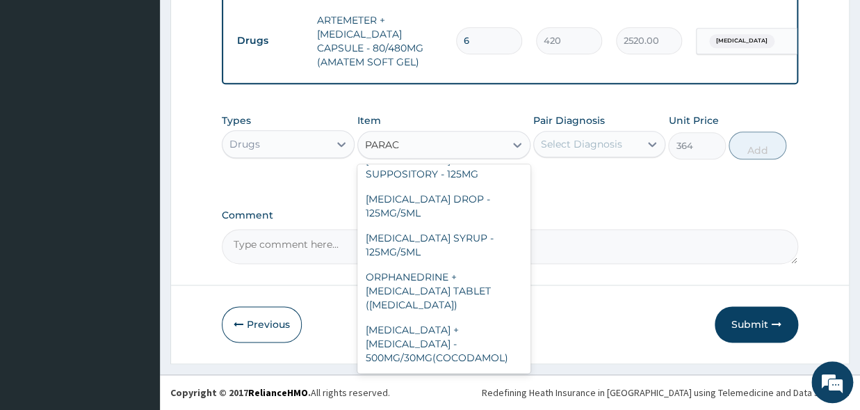
scroll to position [161, 0]
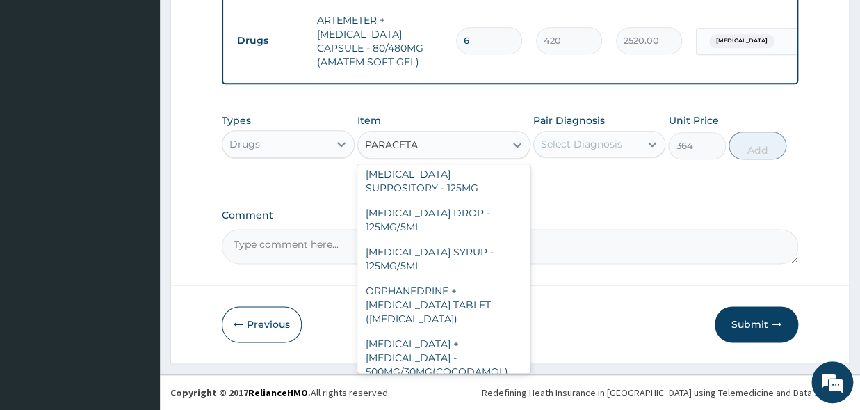
type input "PARACETAM"
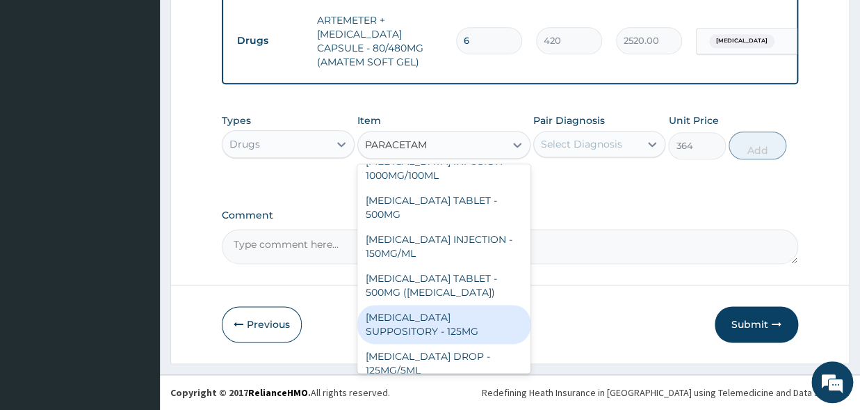
scroll to position [16, 0]
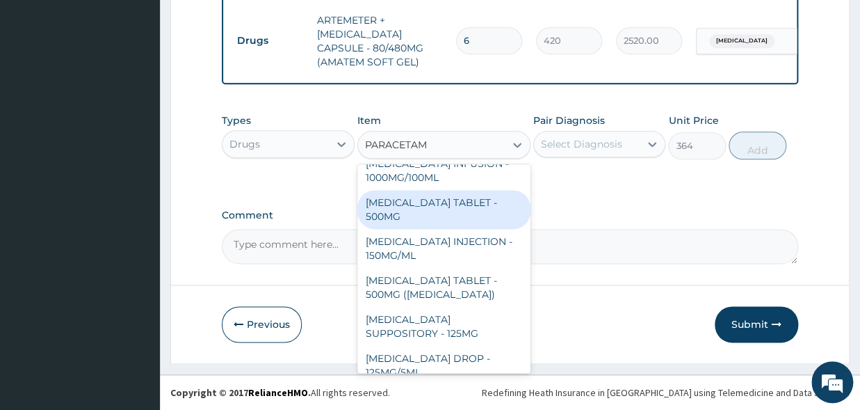
click at [440, 218] on div "[MEDICAL_DATA] TABLET - 500MG" at bounding box center [443, 209] width 173 height 39
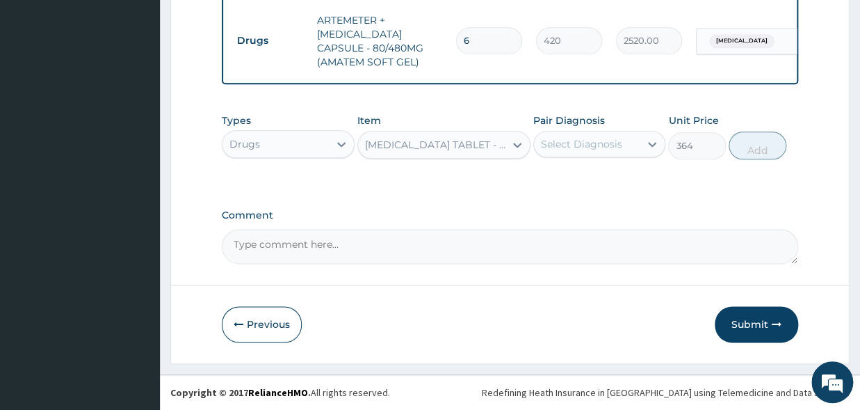
type input "33.599999999999994"
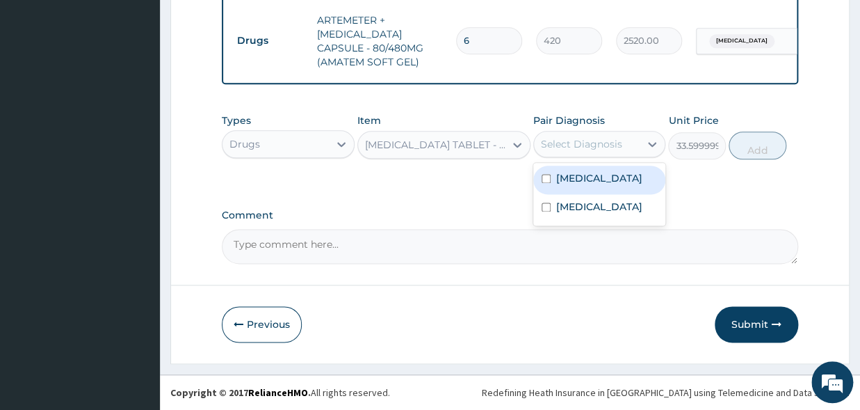
click at [562, 138] on div "Select Diagnosis" at bounding box center [581, 144] width 81 height 14
click at [570, 172] on div "[MEDICAL_DATA]" at bounding box center [599, 180] width 133 height 29
checkbox input "true"
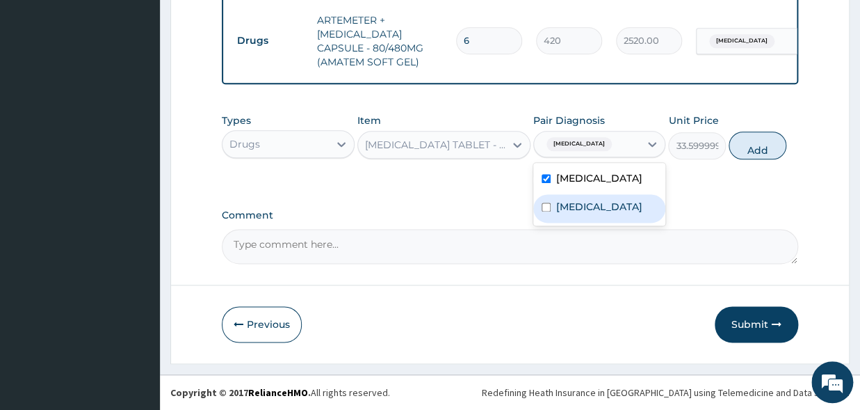
click at [578, 215] on div "[MEDICAL_DATA]" at bounding box center [599, 208] width 133 height 29
checkbox input "true"
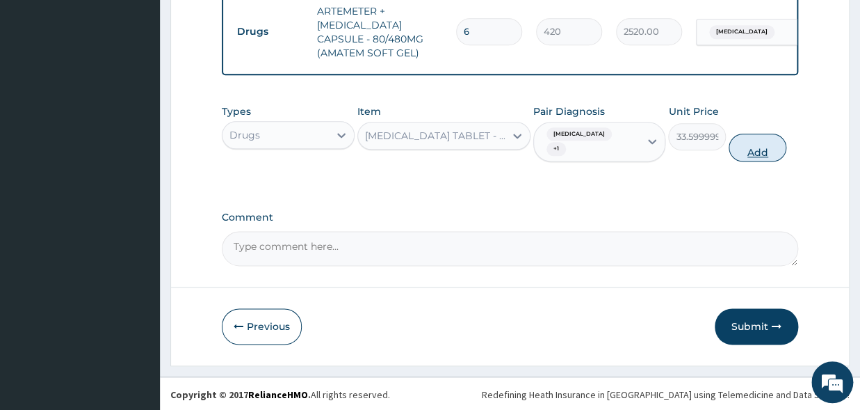
click at [762, 150] on button "Add" at bounding box center [758, 148] width 58 height 28
type input "0"
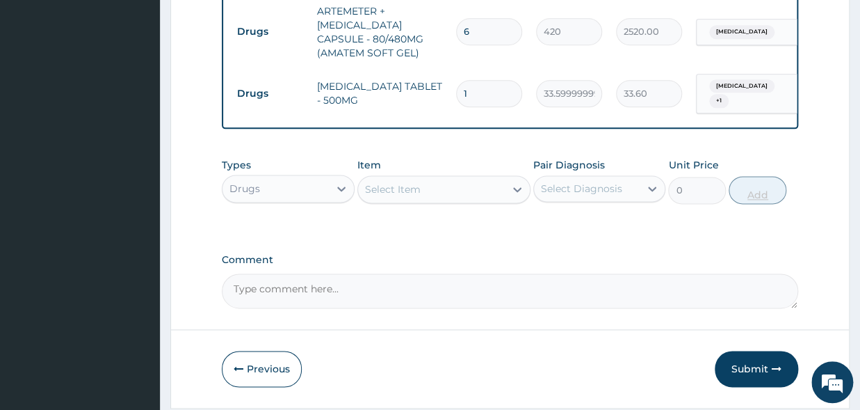
type input "18"
type input "604.80"
type input "18"
click at [483, 194] on div "Select Item" at bounding box center [431, 189] width 147 height 22
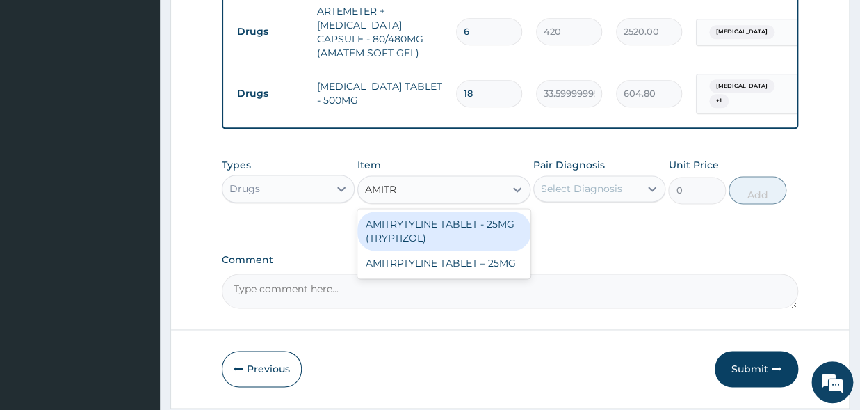
type input "AMITRY"
click at [491, 229] on div "AMITRYTYLINE TABLET - 25MG (TRYPTIZOL)" at bounding box center [443, 230] width 173 height 39
type input "56"
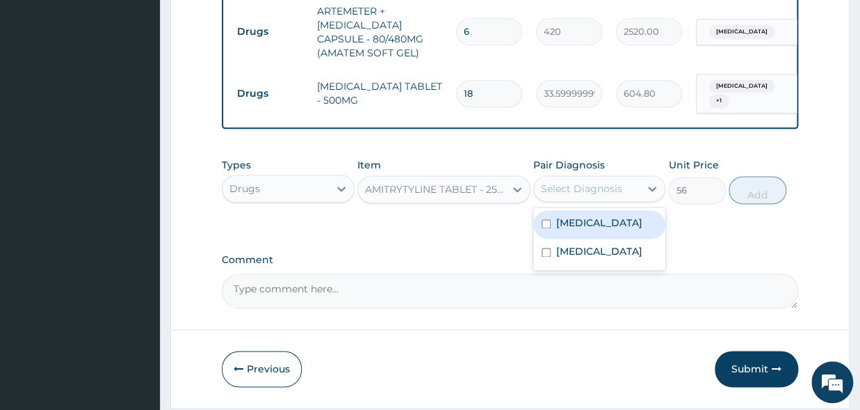
click at [547, 187] on div "Select Diagnosis" at bounding box center [581, 189] width 81 height 14
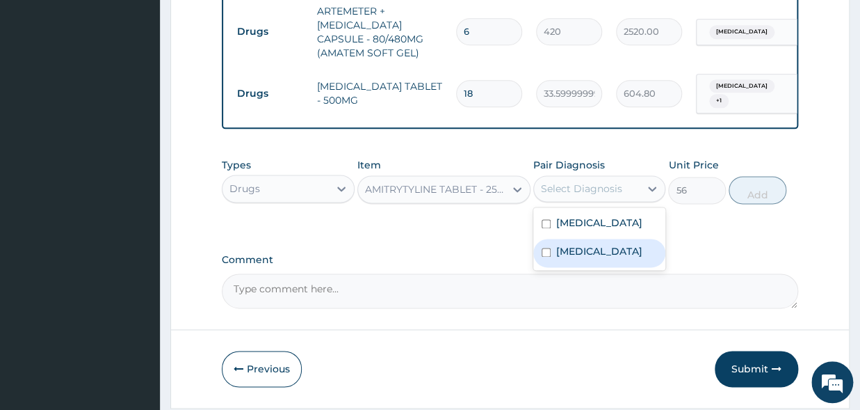
click at [553, 256] on div "[MEDICAL_DATA]" at bounding box center [599, 253] width 133 height 29
checkbox input "true"
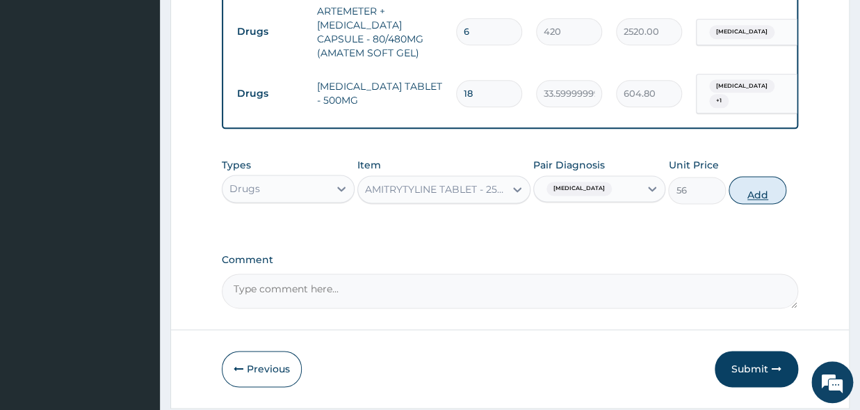
click at [767, 193] on button "Add" at bounding box center [758, 190] width 58 height 28
type input "0"
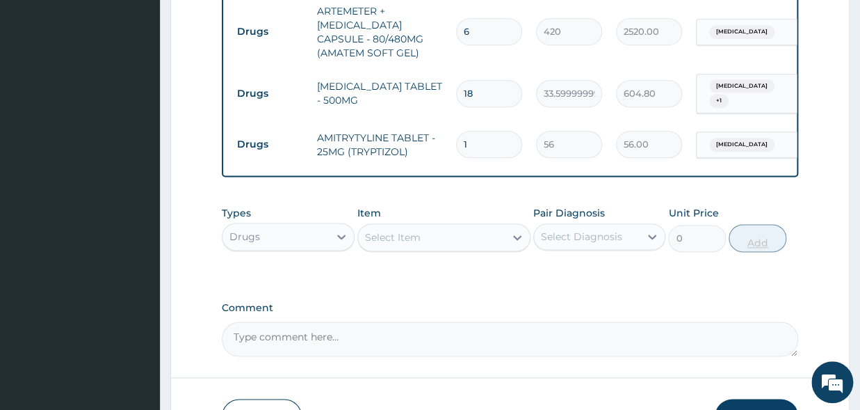
type input "0.00"
type input "3"
type input "168.00"
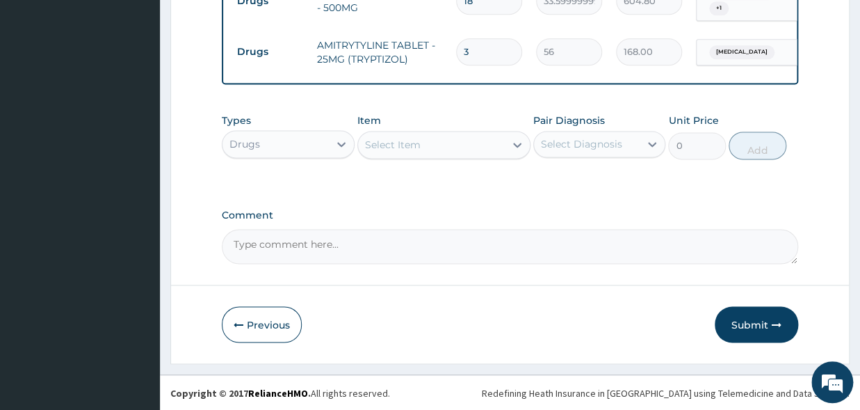
type input "3"
click at [743, 327] on button "Submit" at bounding box center [756, 324] width 83 height 36
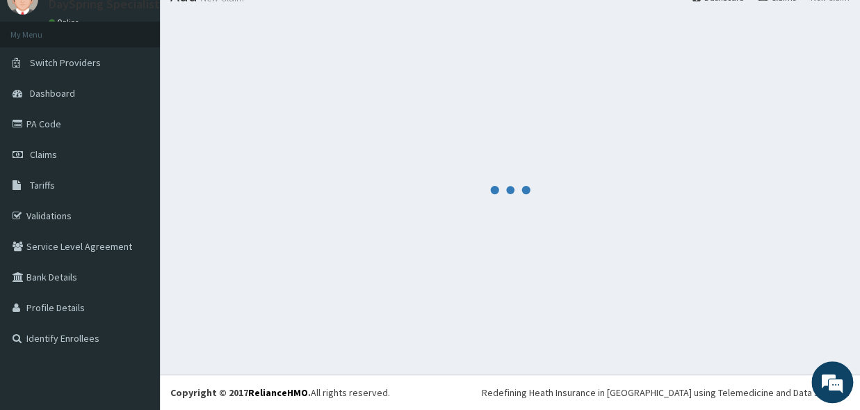
scroll to position [58, 0]
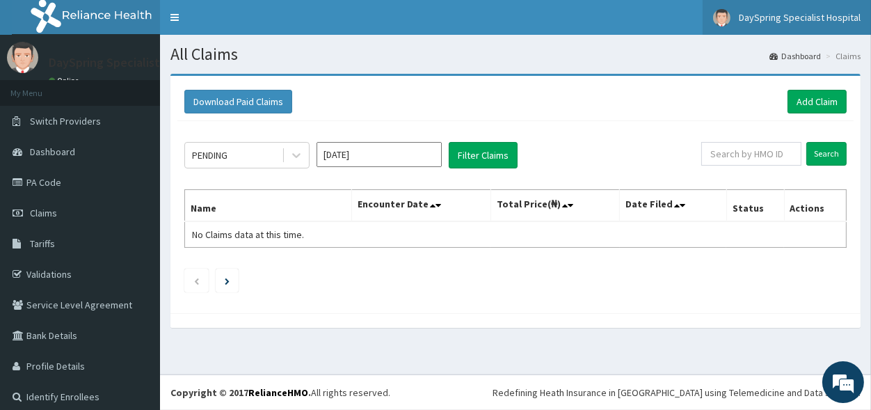
click at [751, 10] on link "DaySpring Specialist Hospital" at bounding box center [786, 17] width 168 height 35
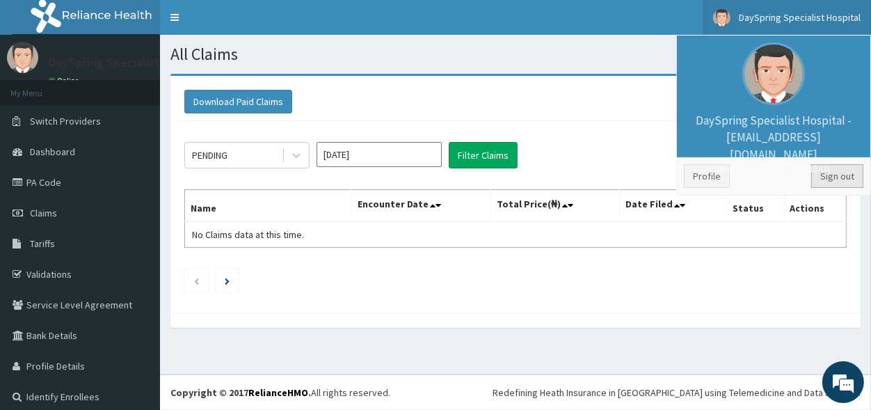
click at [823, 168] on link "Sign out" at bounding box center [837, 176] width 52 height 24
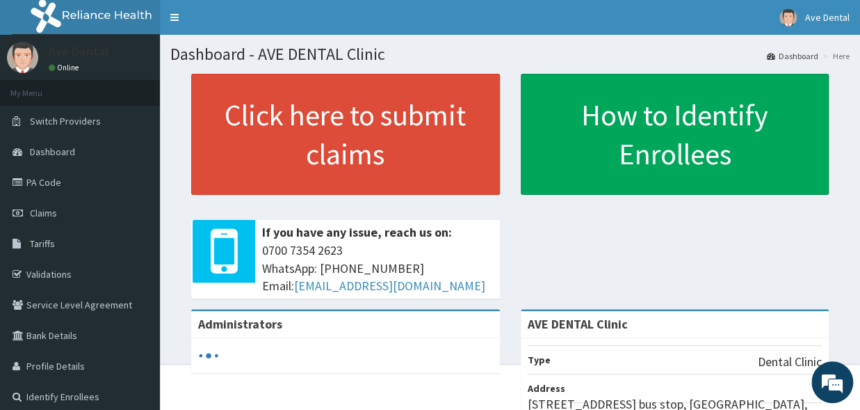
click at [48, 191] on link "PA Code" at bounding box center [80, 182] width 160 height 31
